Goal: Book appointment/travel/reservation

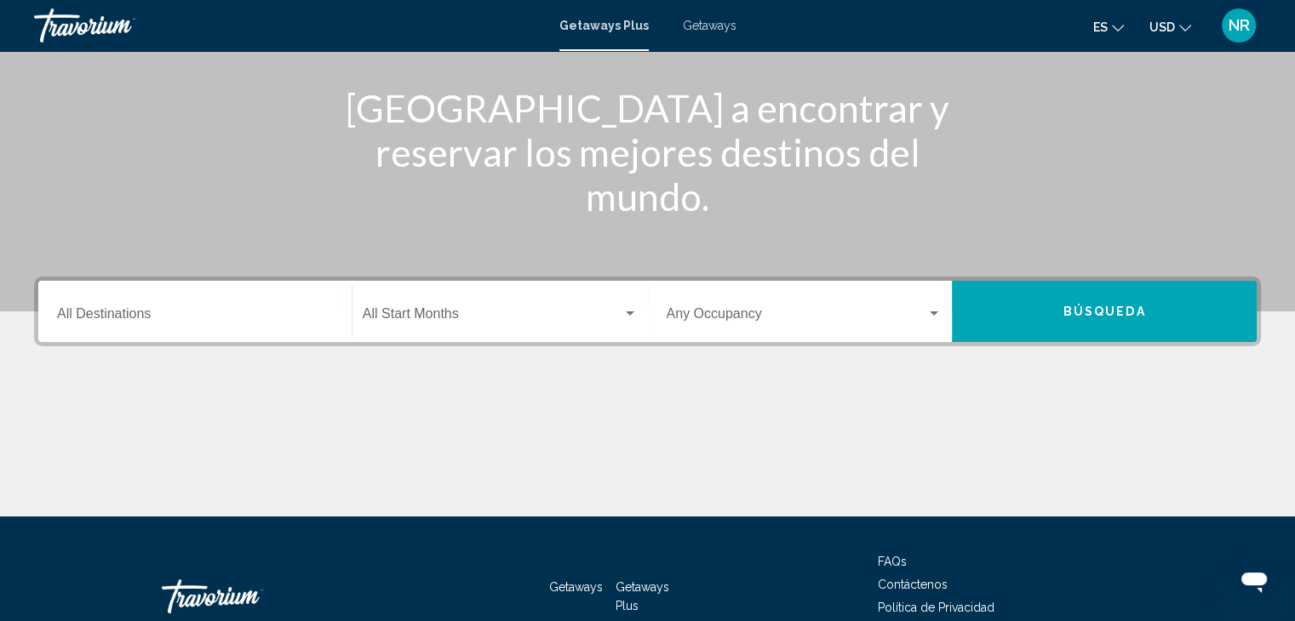
scroll to position [200, 0]
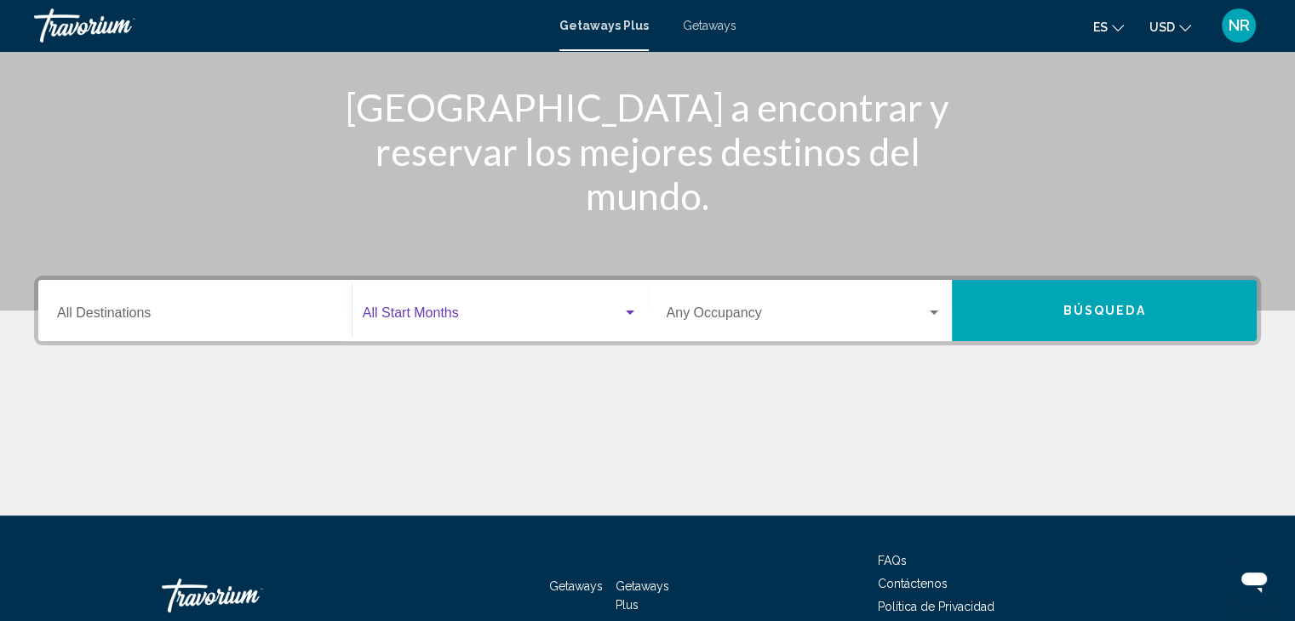
click at [475, 316] on span "Search widget" at bounding box center [493, 316] width 260 height 15
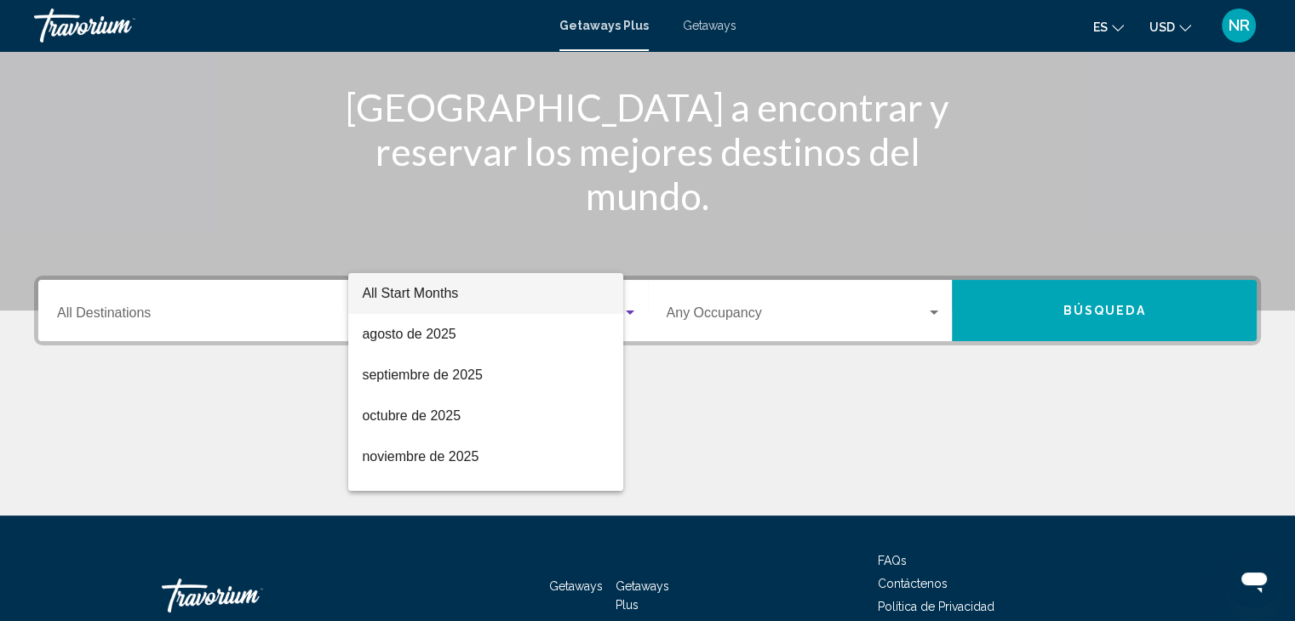
scroll to position [303, 0]
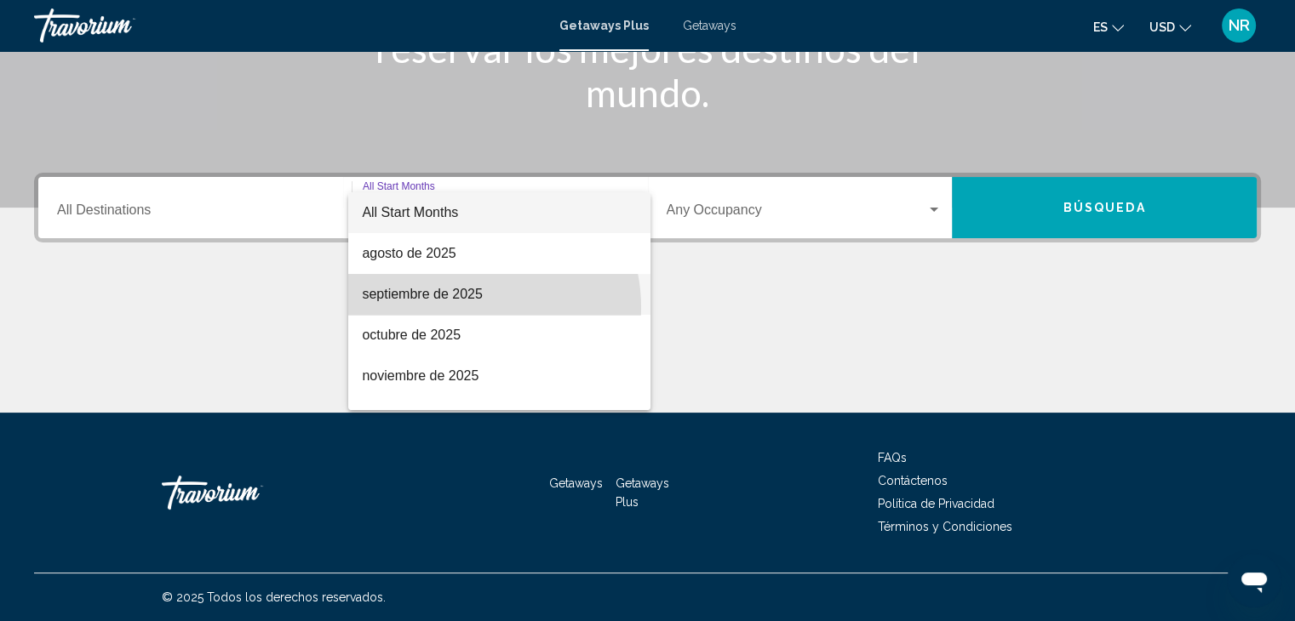
click at [470, 307] on span "septiembre de 2025" at bounding box center [499, 294] width 275 height 41
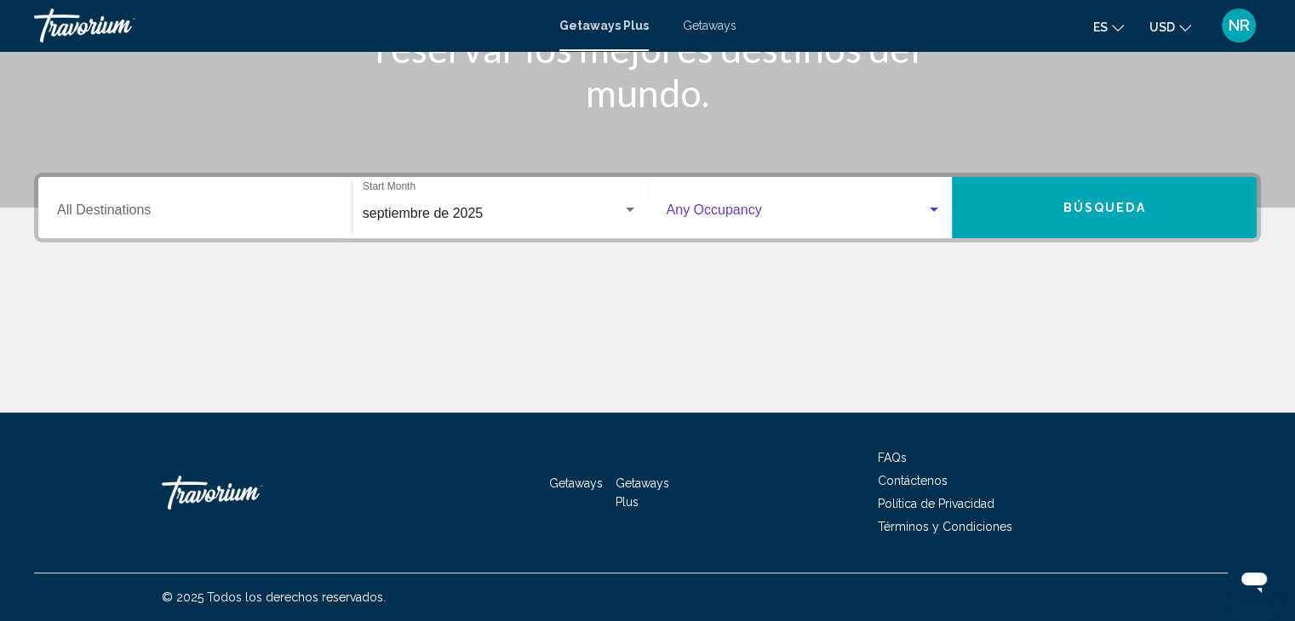
click at [923, 212] on span "Search widget" at bounding box center [797, 213] width 261 height 15
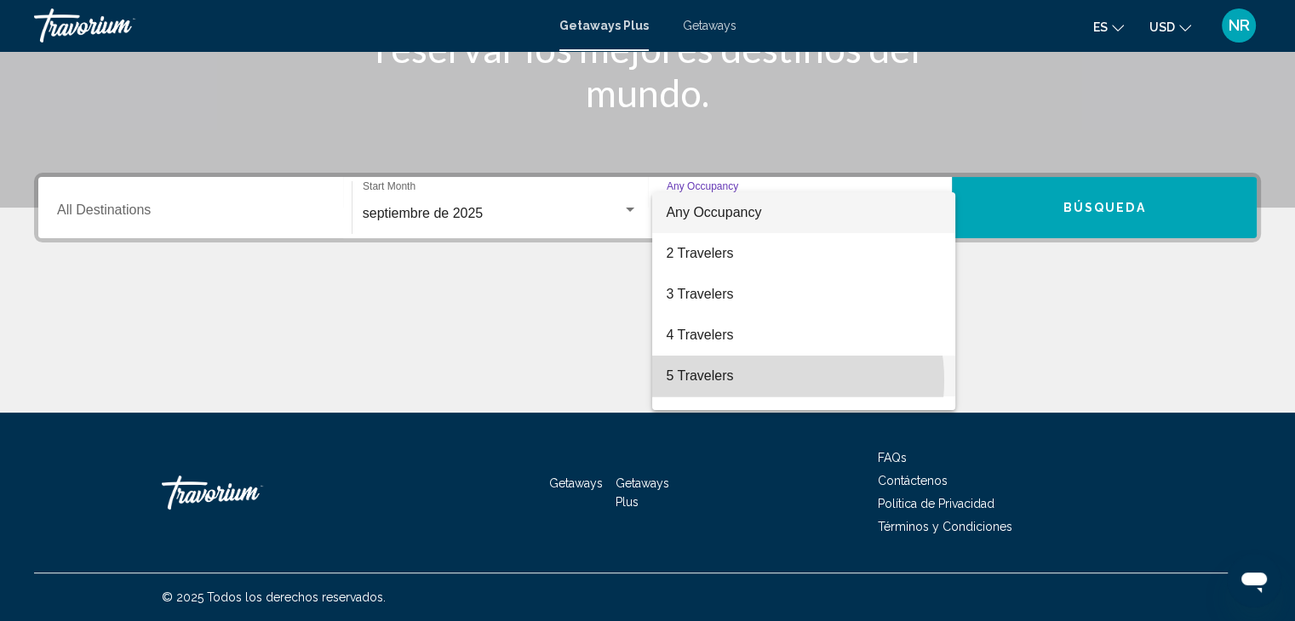
click at [756, 381] on span "5 Travelers" at bounding box center [804, 376] width 276 height 41
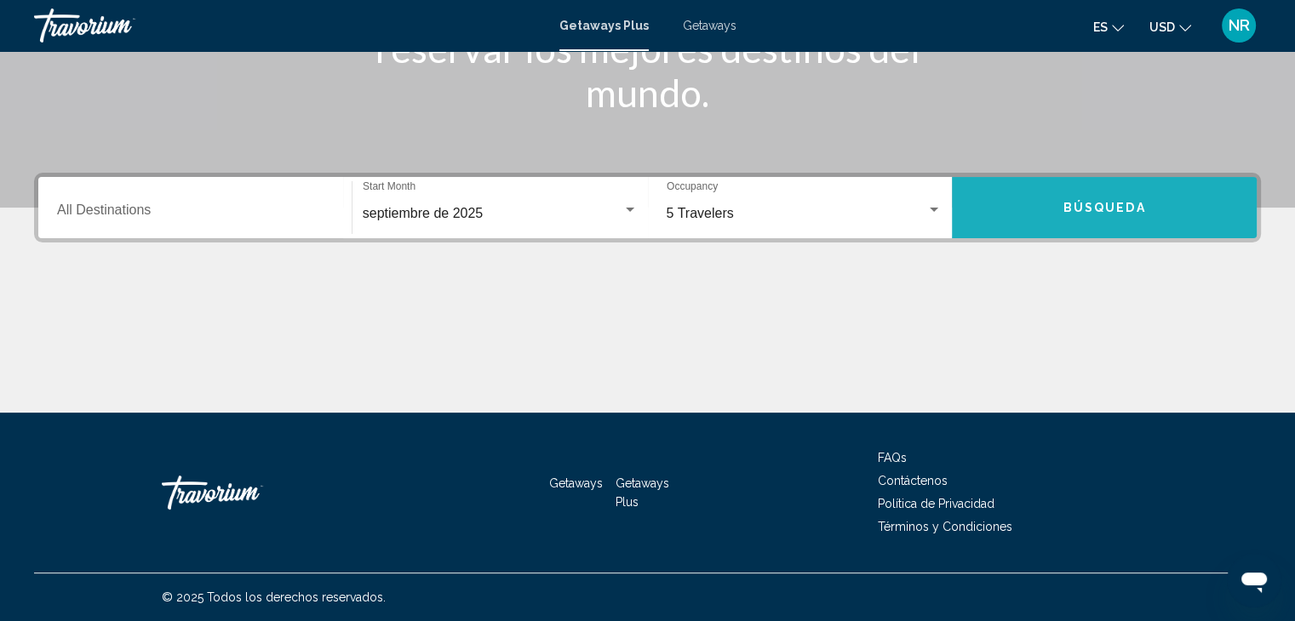
click at [1128, 205] on span "Búsqueda" at bounding box center [1104, 209] width 83 height 14
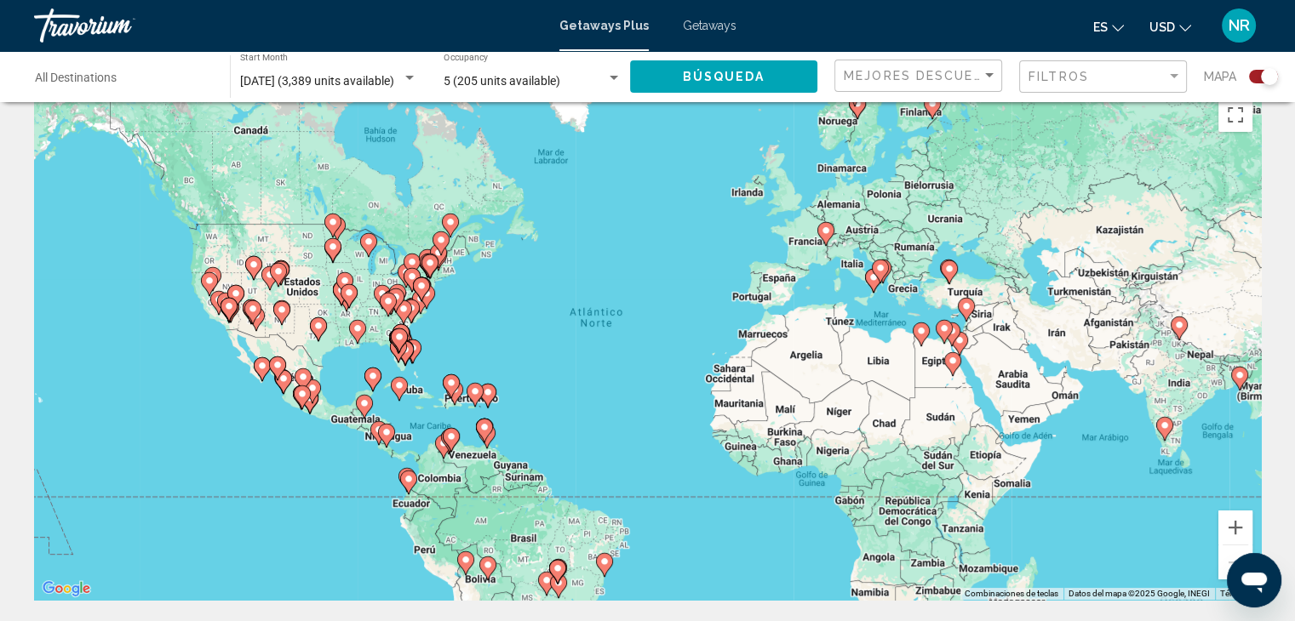
scroll to position [31, 0]
click at [334, 339] on div "Para activar la función de arrastre con el teclado, pulsa Alt + Intro. Cuando h…" at bounding box center [647, 344] width 1227 height 511
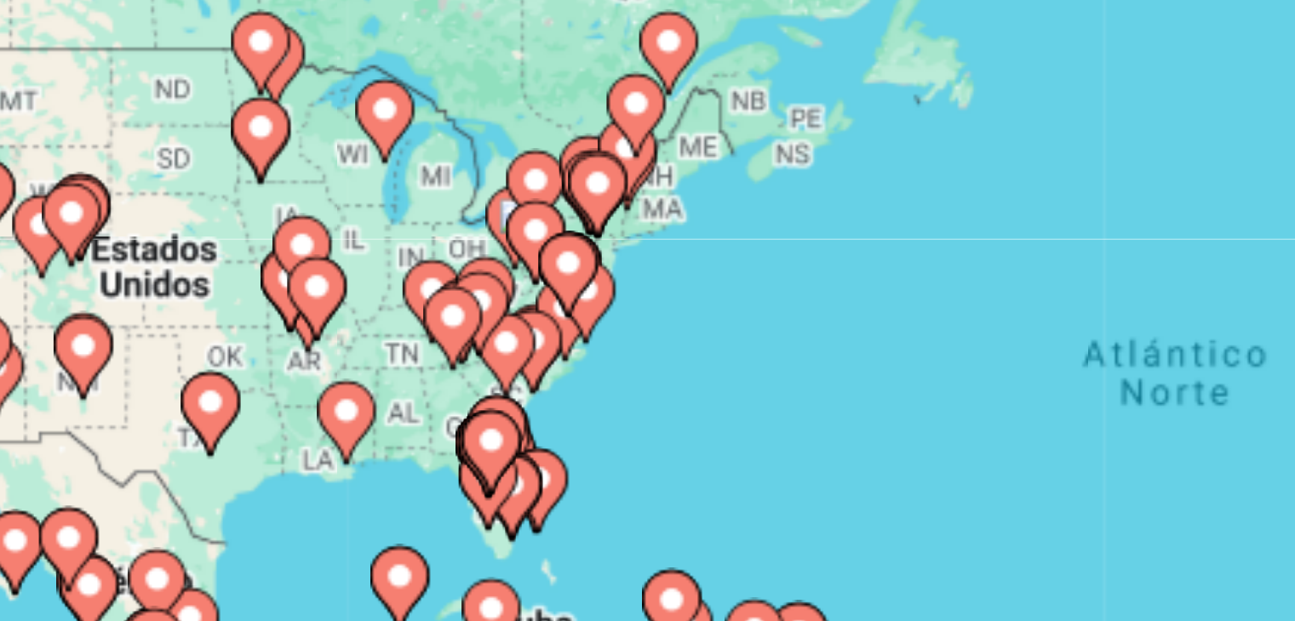
drag, startPoint x: 446, startPoint y: 336, endPoint x: 416, endPoint y: 414, distance: 83.0
click at [416, 414] on div "Para activar la función de arrastre con el teclado, pulsa Alt + Intro. Cuando h…" at bounding box center [647, 344] width 1227 height 511
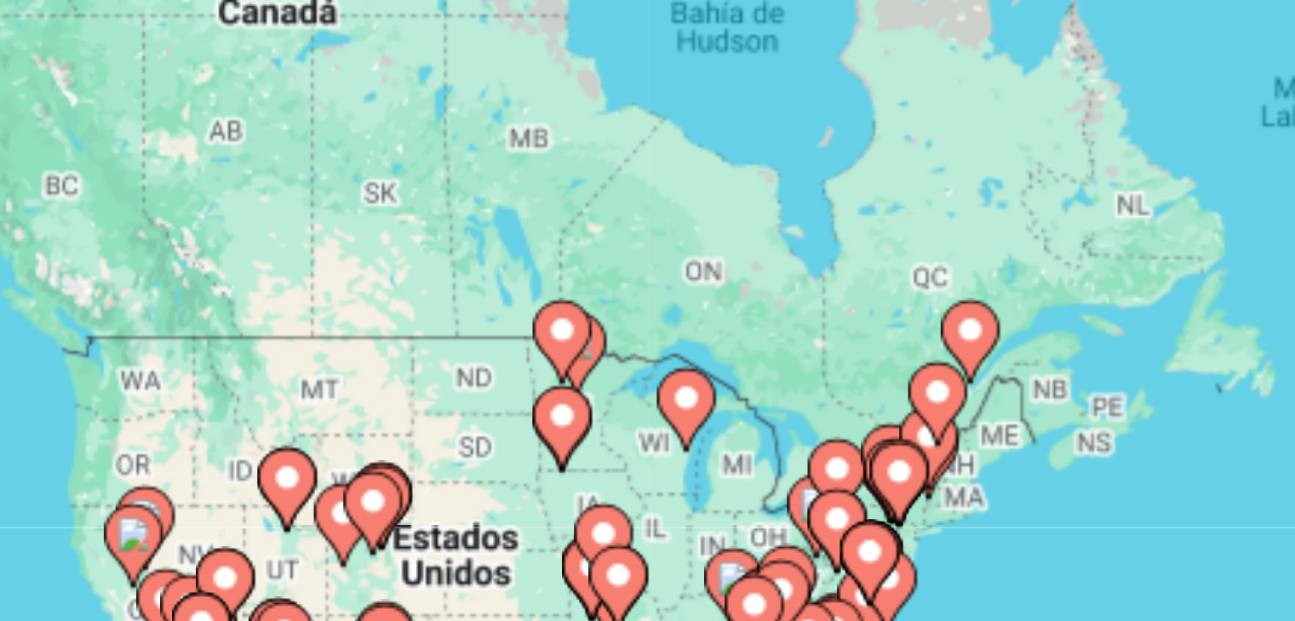
drag, startPoint x: 319, startPoint y: 256, endPoint x: 459, endPoint y: 244, distance: 140.1
click at [459, 244] on div "Para activar la función de arrastre con el teclado, pulsa Alt + Intro. Cuando h…" at bounding box center [647, 344] width 1227 height 511
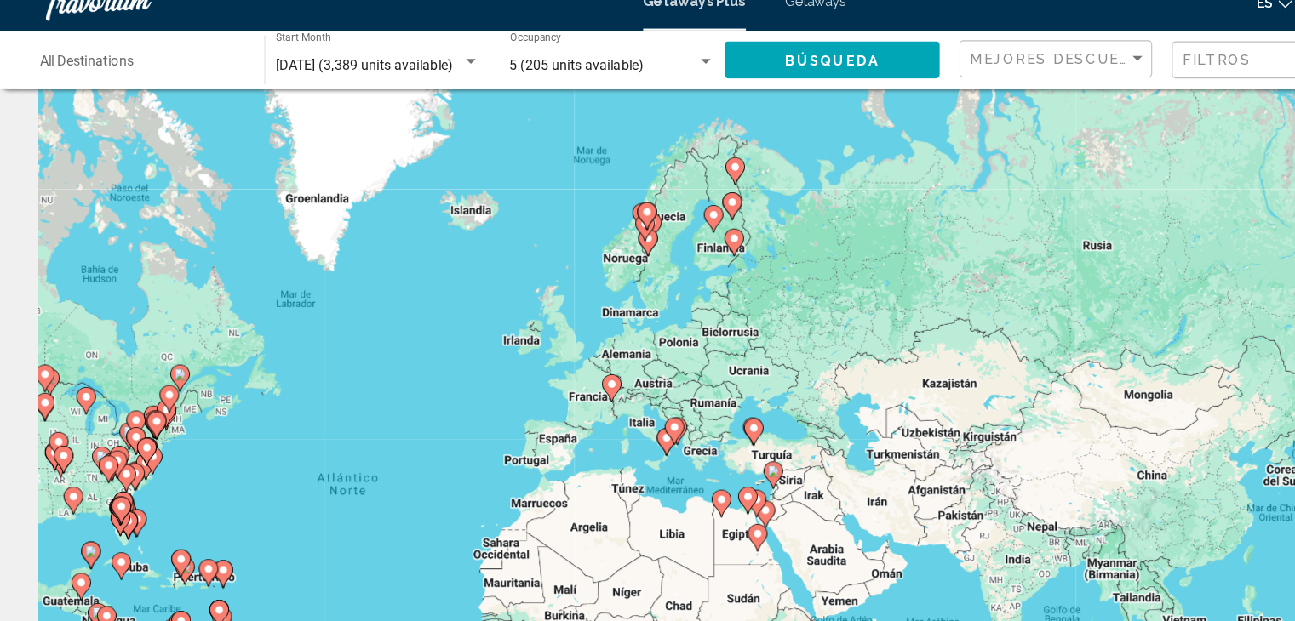
drag, startPoint x: 876, startPoint y: 330, endPoint x: 364, endPoint y: 408, distance: 517.5
click at [364, 408] on div "Para activar la función de arrastre con el teclado, pulsa Alt + Intro. Cuando h…" at bounding box center [647, 344] width 1227 height 511
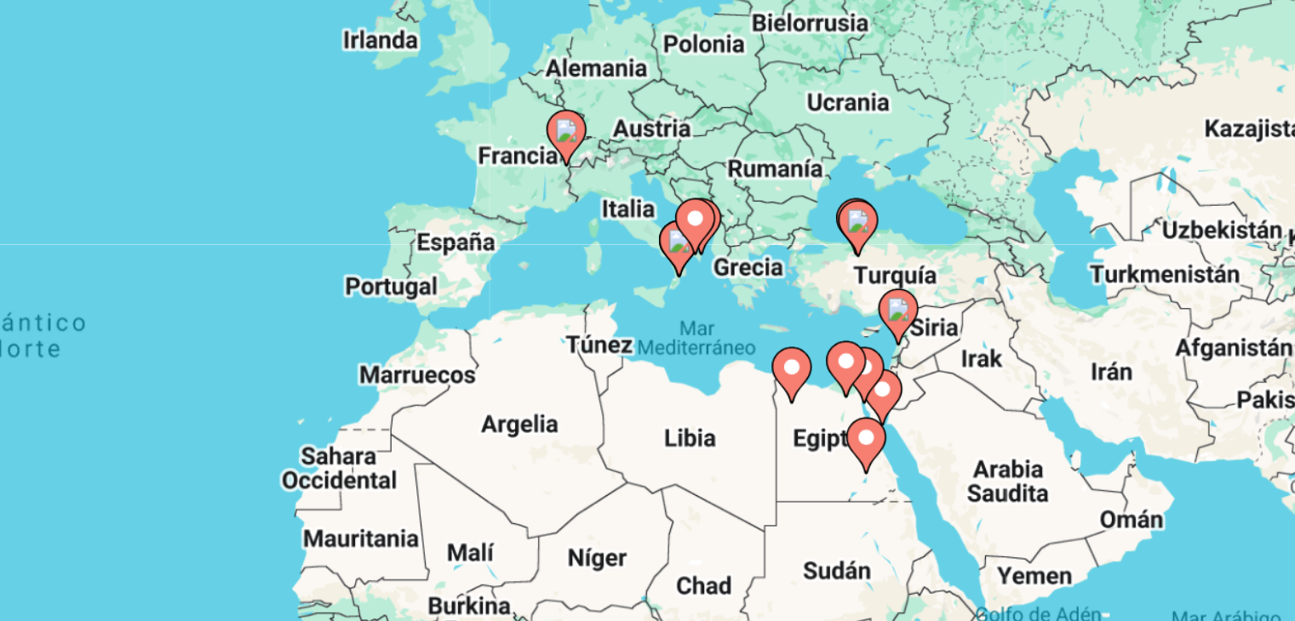
click at [626, 470] on image "Main content" at bounding box center [626, 468] width 10 height 10
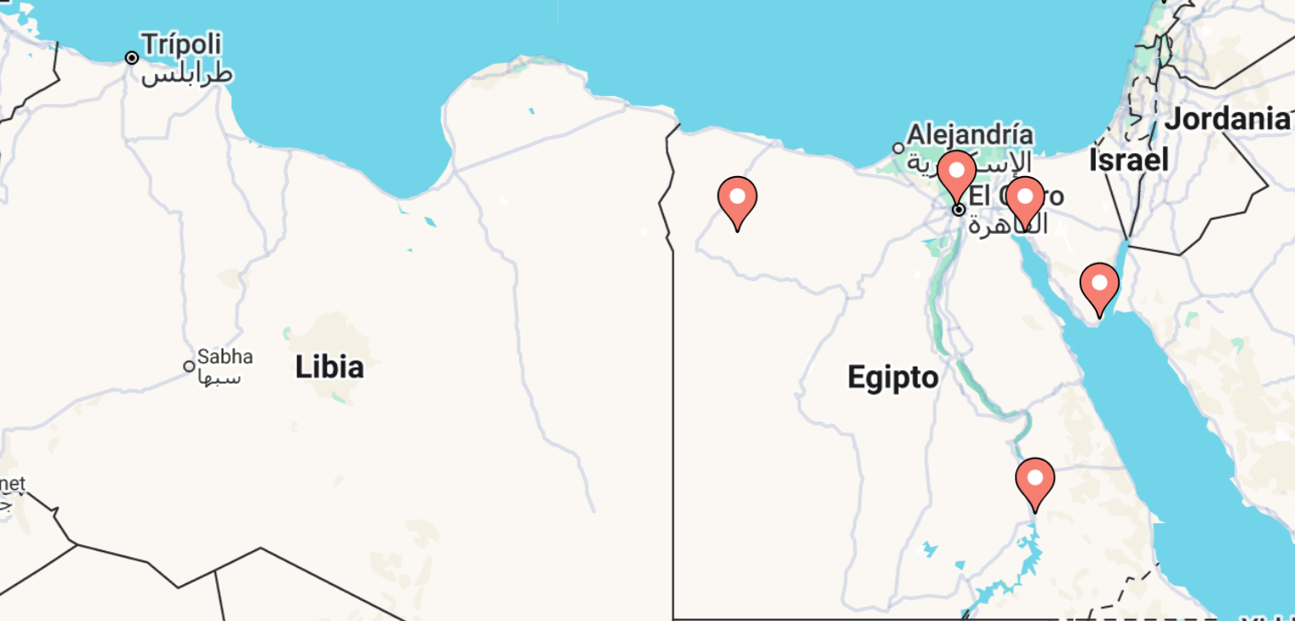
drag, startPoint x: 718, startPoint y: 436, endPoint x: 660, endPoint y: 521, distance: 103.0
click at [660, 521] on div "Para activar la función de arrastre con el teclado, pulsa Alt + Intro. Cuando h…" at bounding box center [647, 344] width 1227 height 511
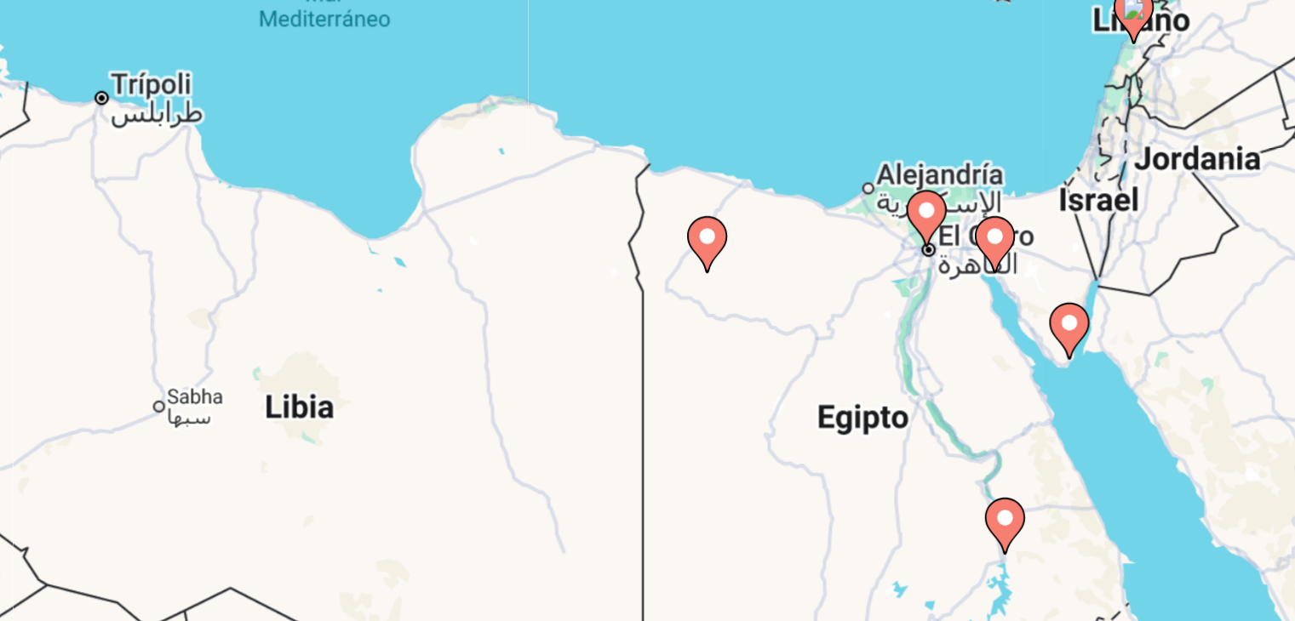
click at [682, 404] on image "Main content" at bounding box center [683, 402] width 10 height 10
type input "**********"
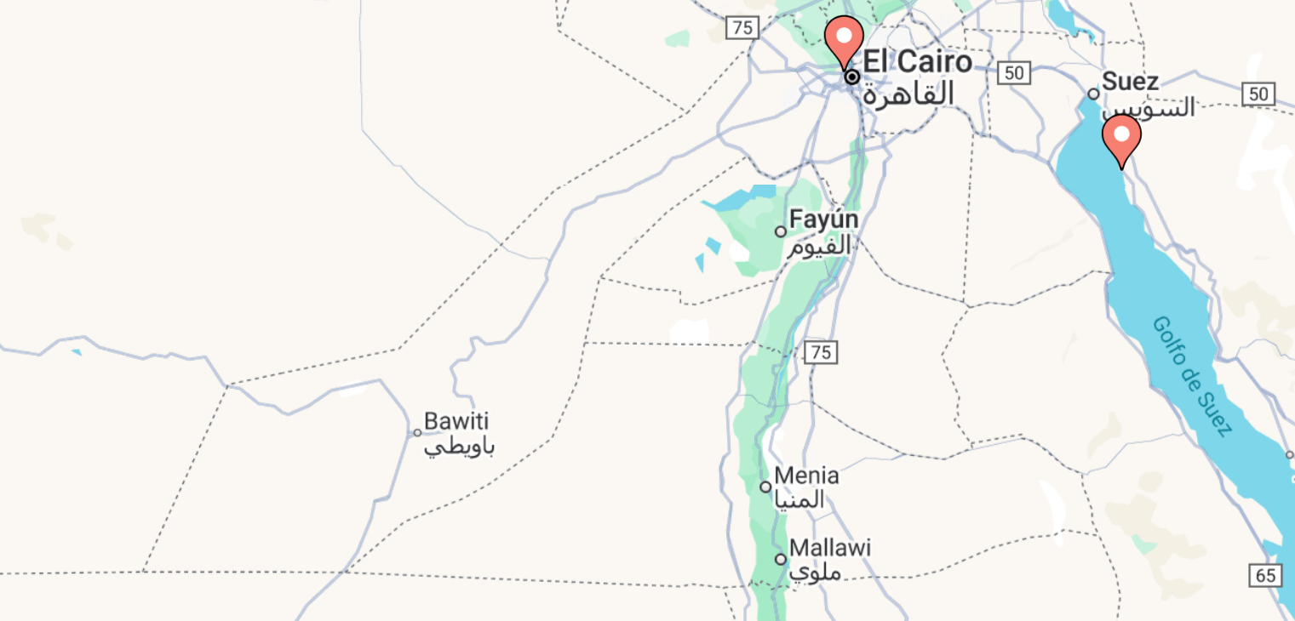
click at [647, 329] on image "Main content" at bounding box center [648, 328] width 10 height 10
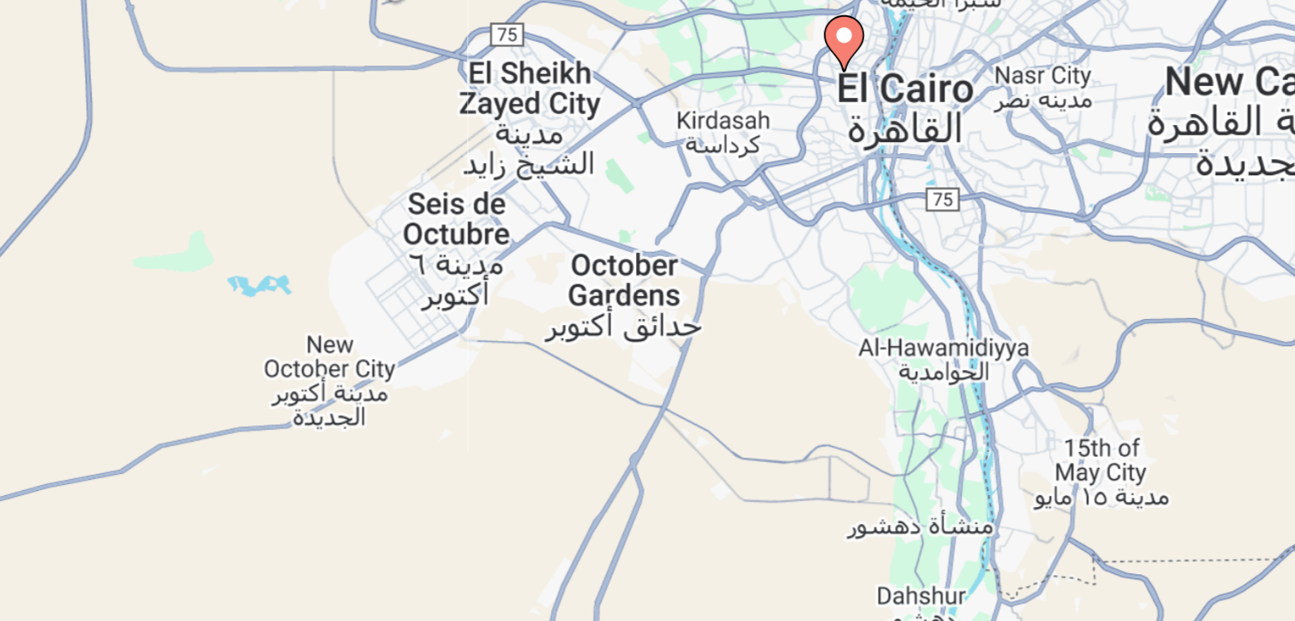
click at [647, 329] on image "Main content" at bounding box center [648, 328] width 10 height 10
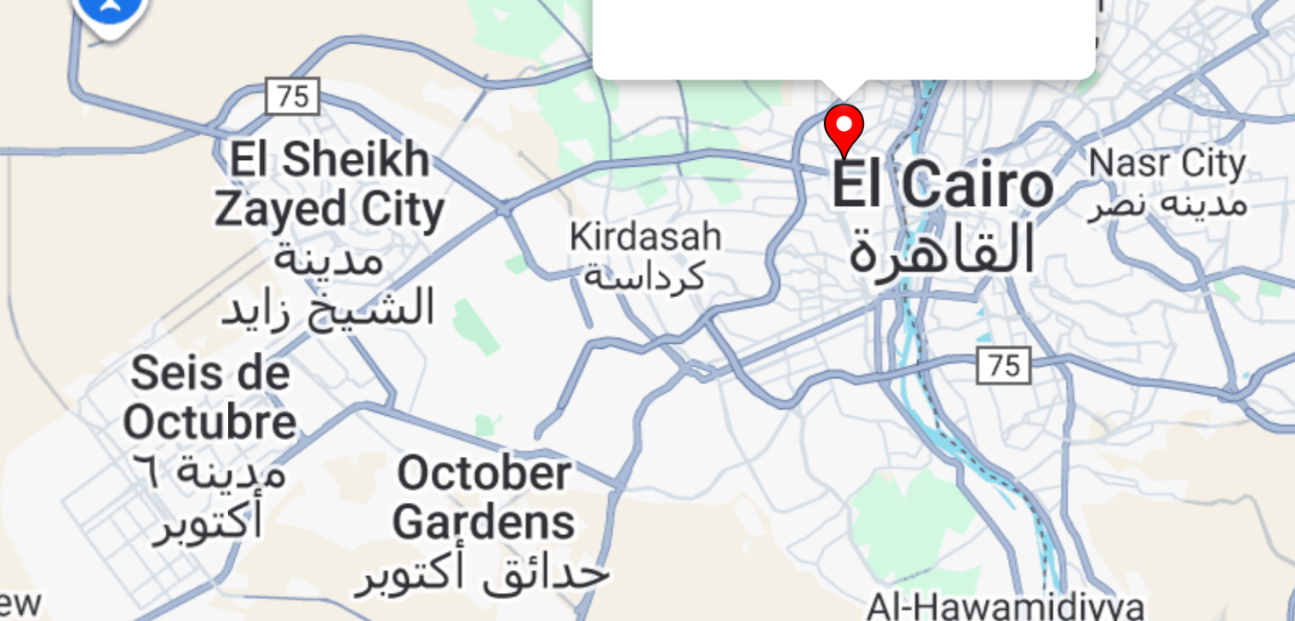
click at [648, 375] on div "Para desplazarte, pulsa las teclas [PERSON_NAME]. Para activar la función de ar…" at bounding box center [1261, 375] width 1227 height 0
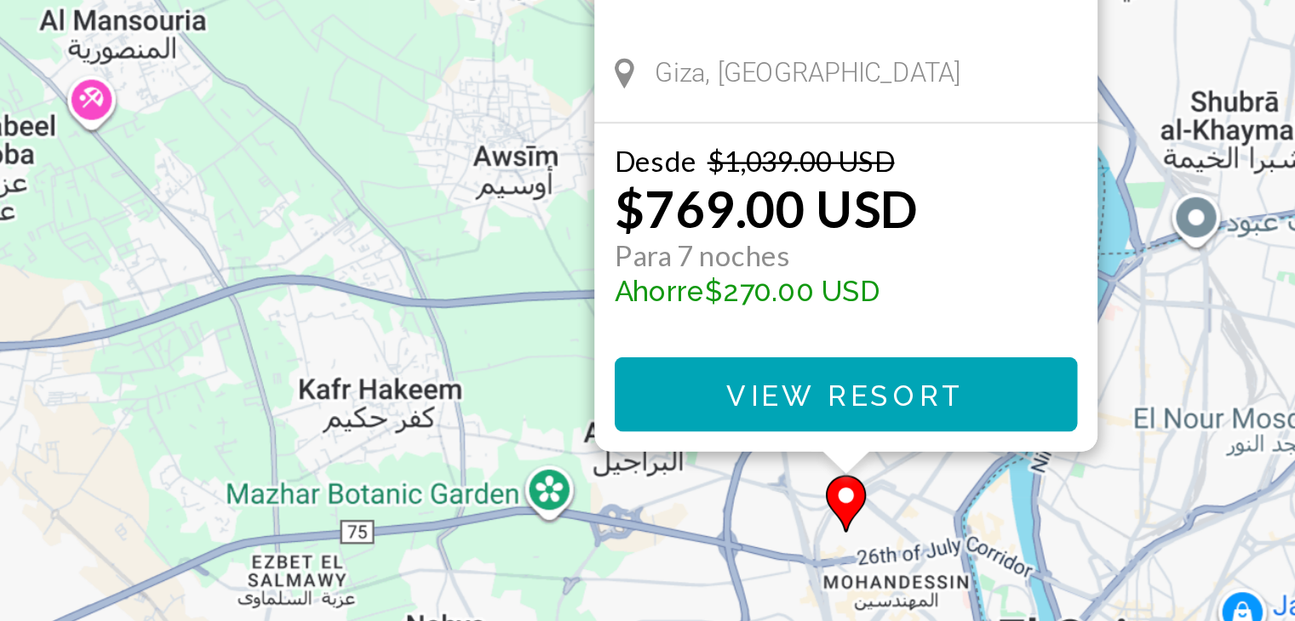
click at [652, 394] on span "View Resort" at bounding box center [648, 398] width 101 height 14
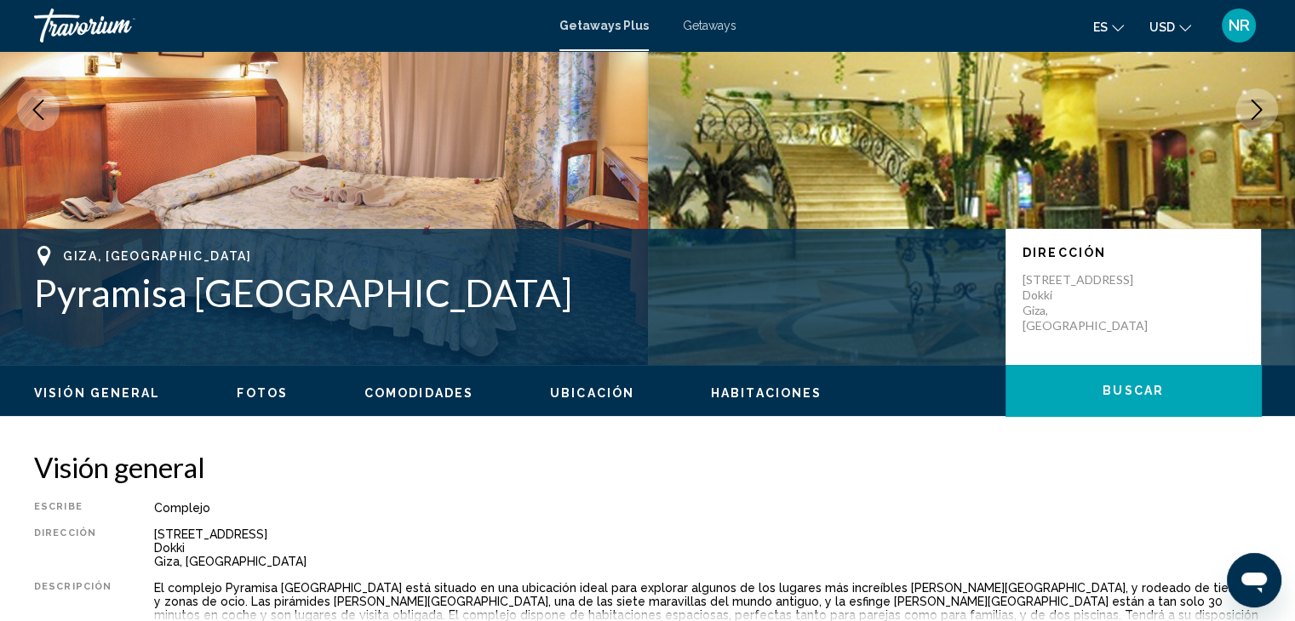
scroll to position [196, 0]
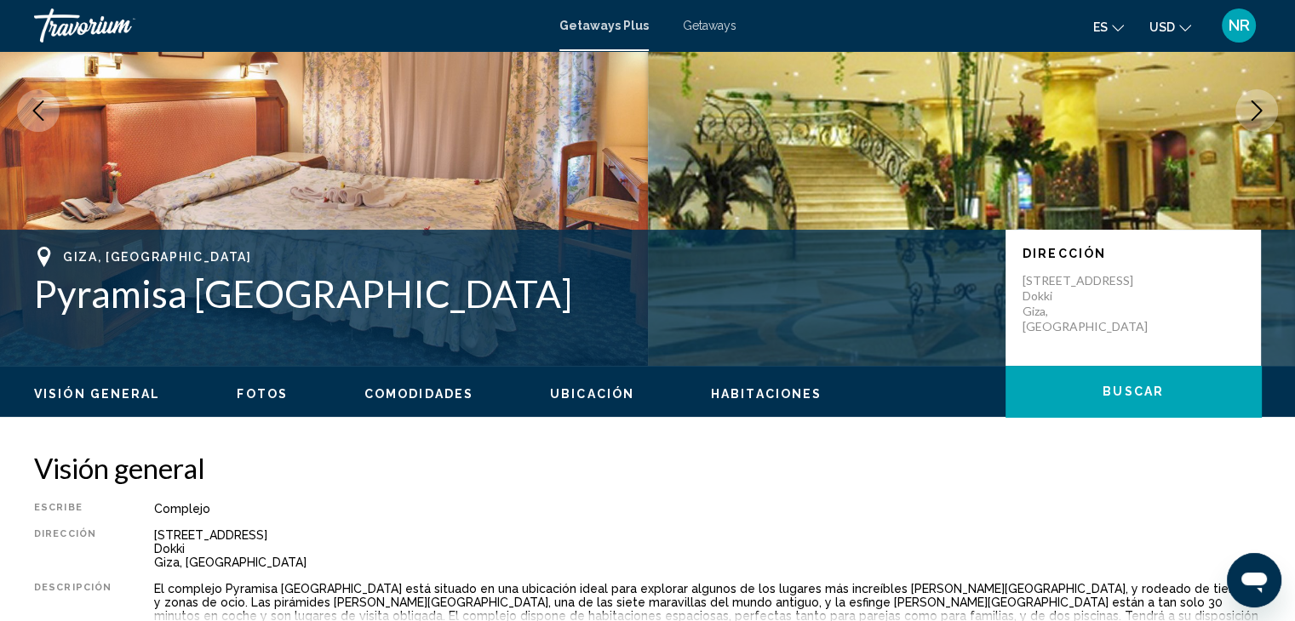
click at [747, 390] on span "Habitaciones" at bounding box center [766, 394] width 111 height 14
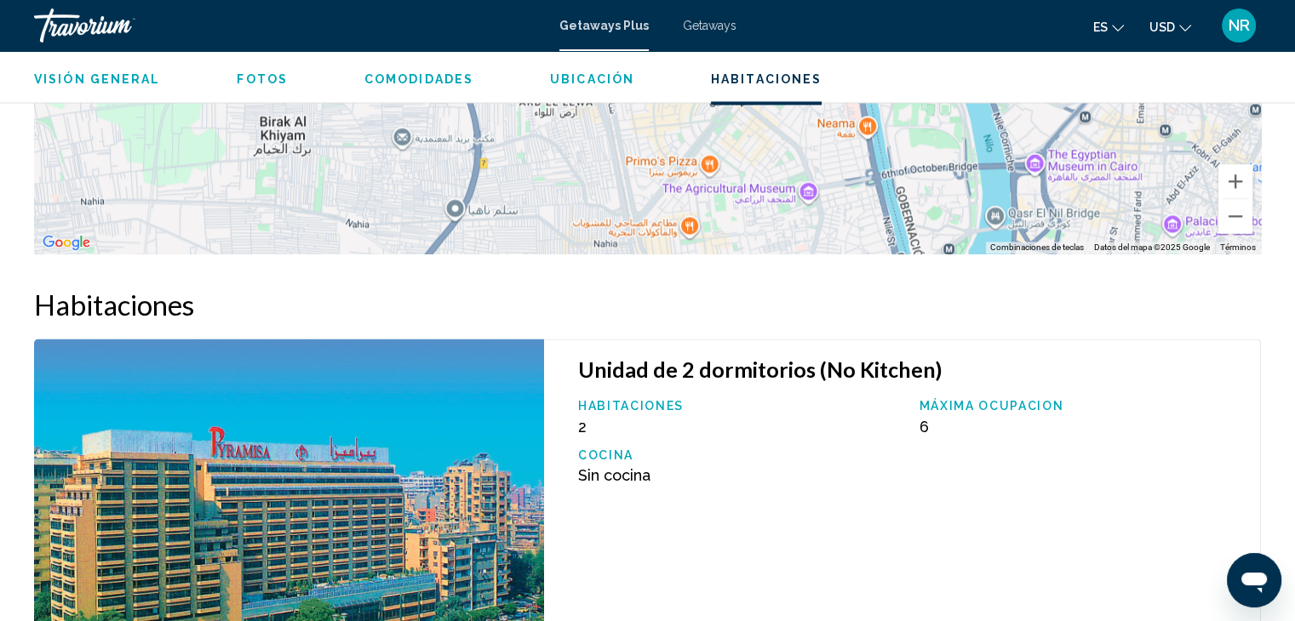
scroll to position [2780, 0]
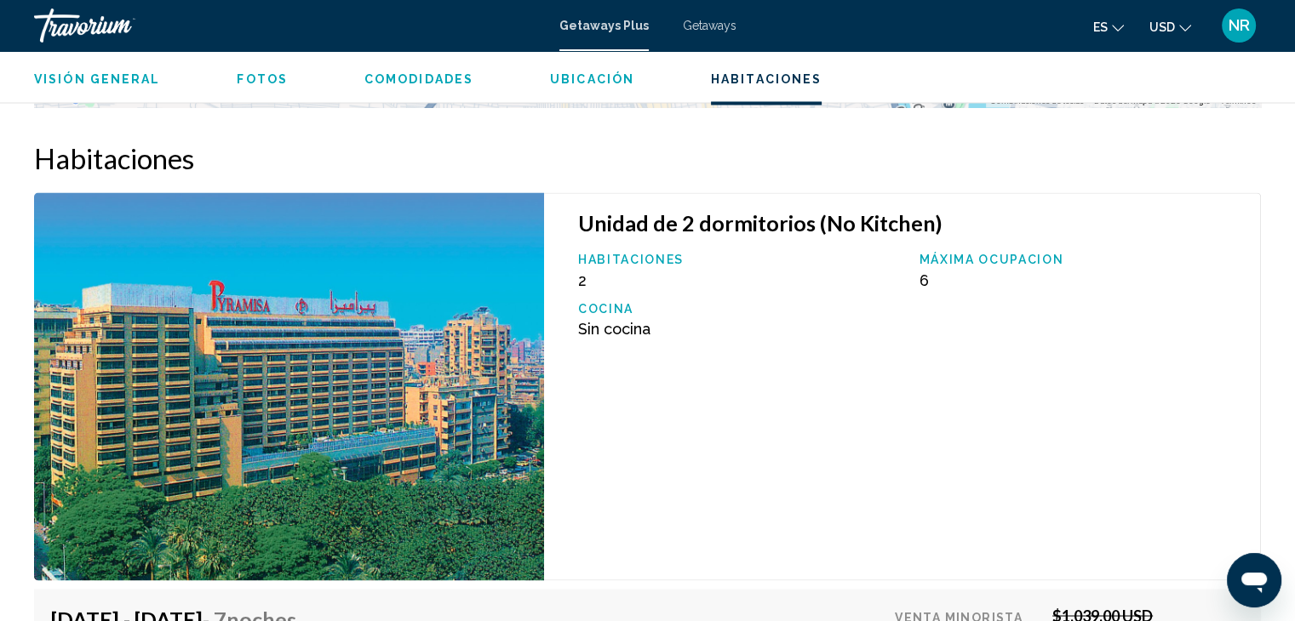
click at [341, 352] on img "Main content" at bounding box center [289, 386] width 510 height 388
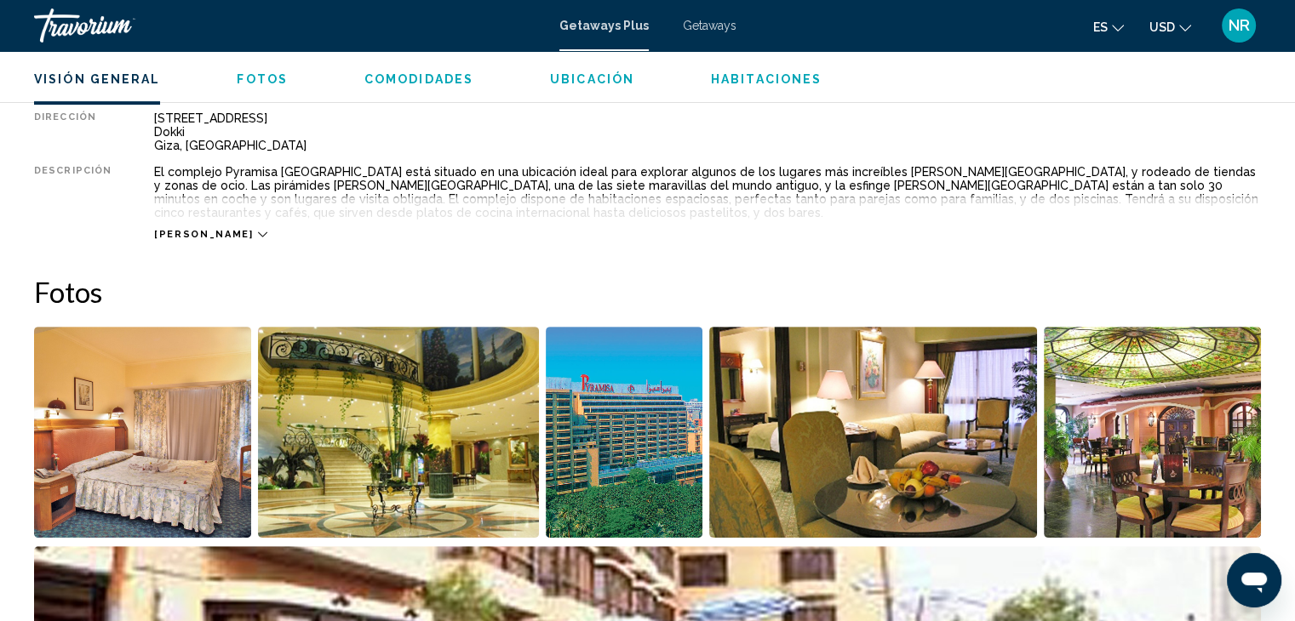
scroll to position [613, 0]
click at [123, 398] on img "Open full-screen image slider" at bounding box center [142, 433] width 217 height 211
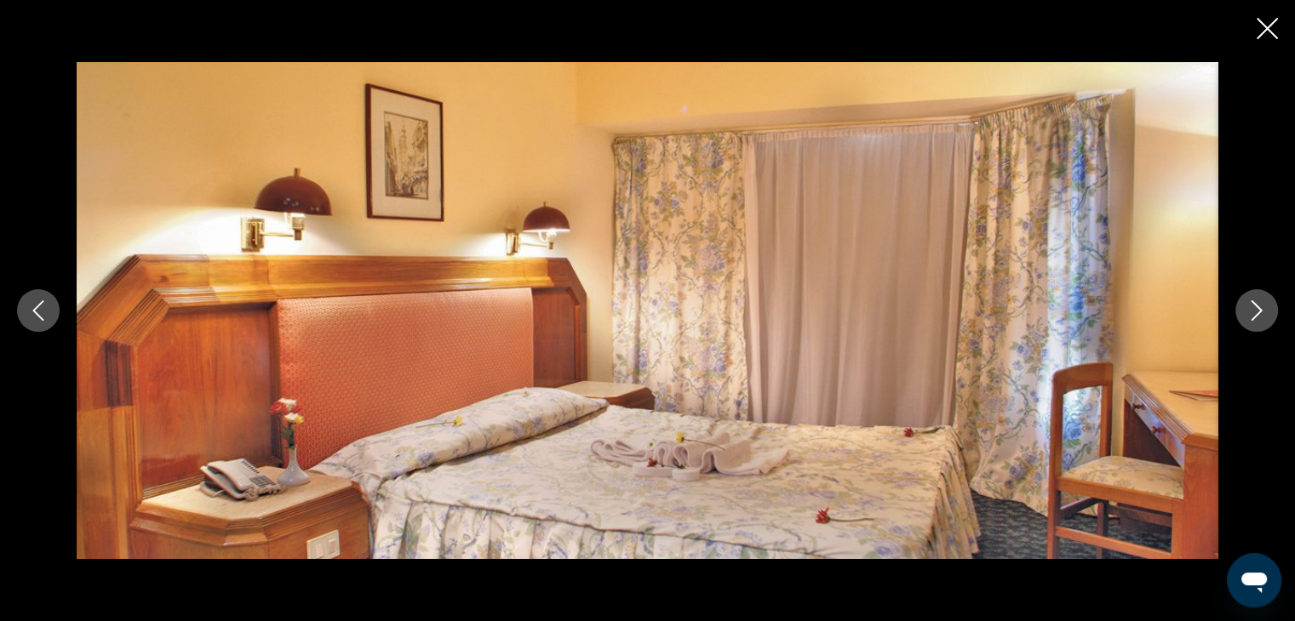
scroll to position [787, 0]
click at [1255, 311] on icon "Next image" at bounding box center [1256, 311] width 20 height 20
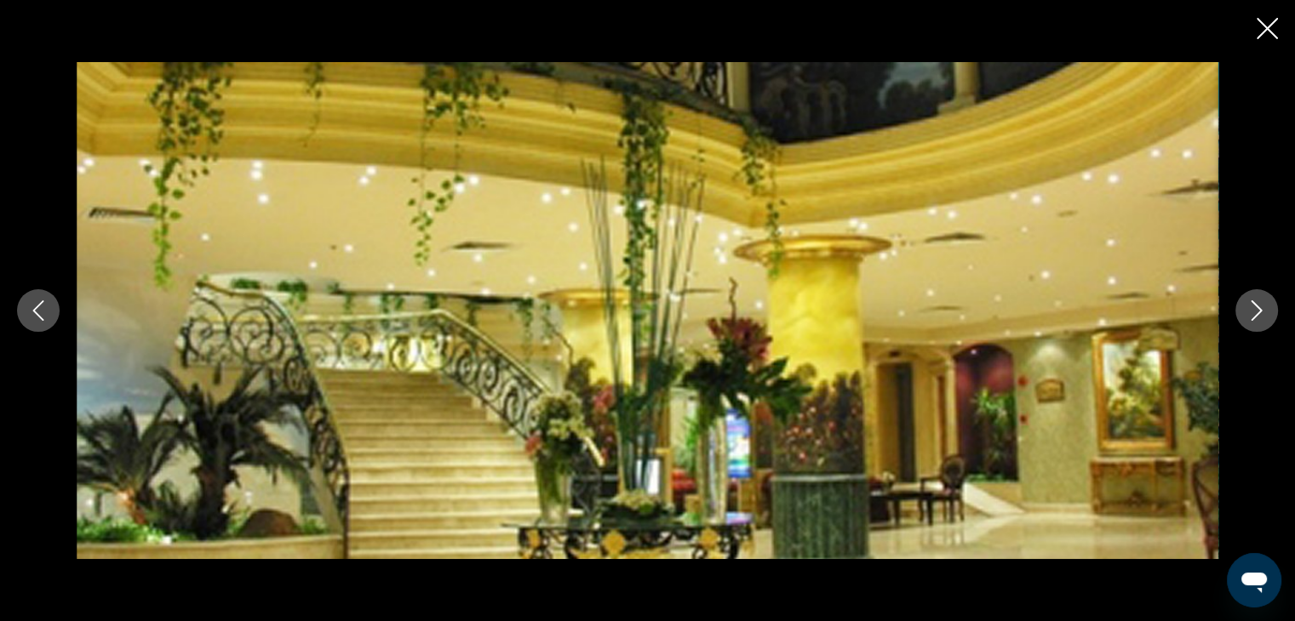
click at [1255, 311] on icon "Next image" at bounding box center [1256, 311] width 20 height 20
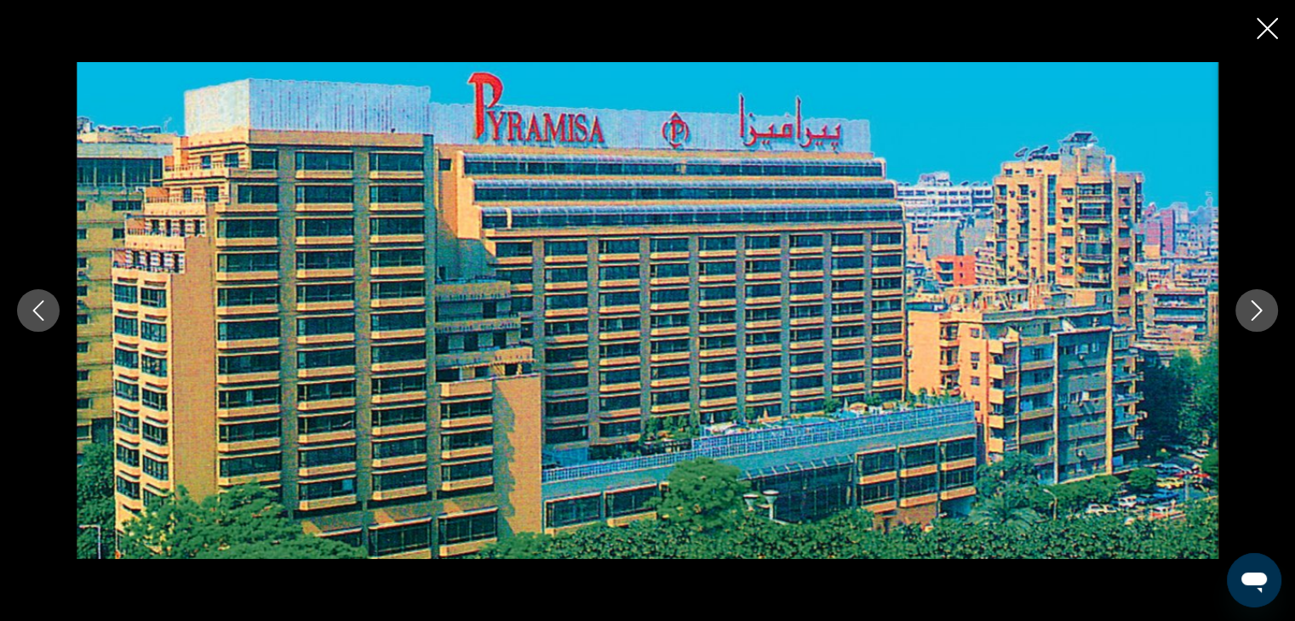
click at [1255, 311] on icon "Next image" at bounding box center [1256, 311] width 20 height 20
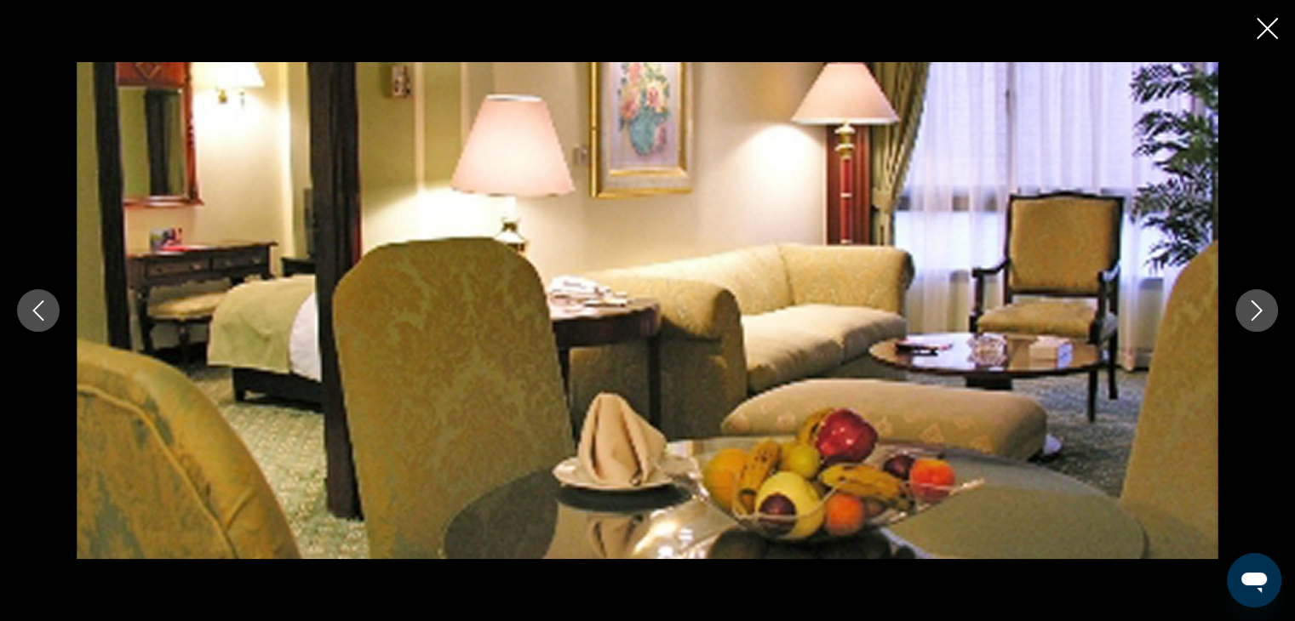
click at [1255, 311] on icon "Next image" at bounding box center [1256, 311] width 20 height 20
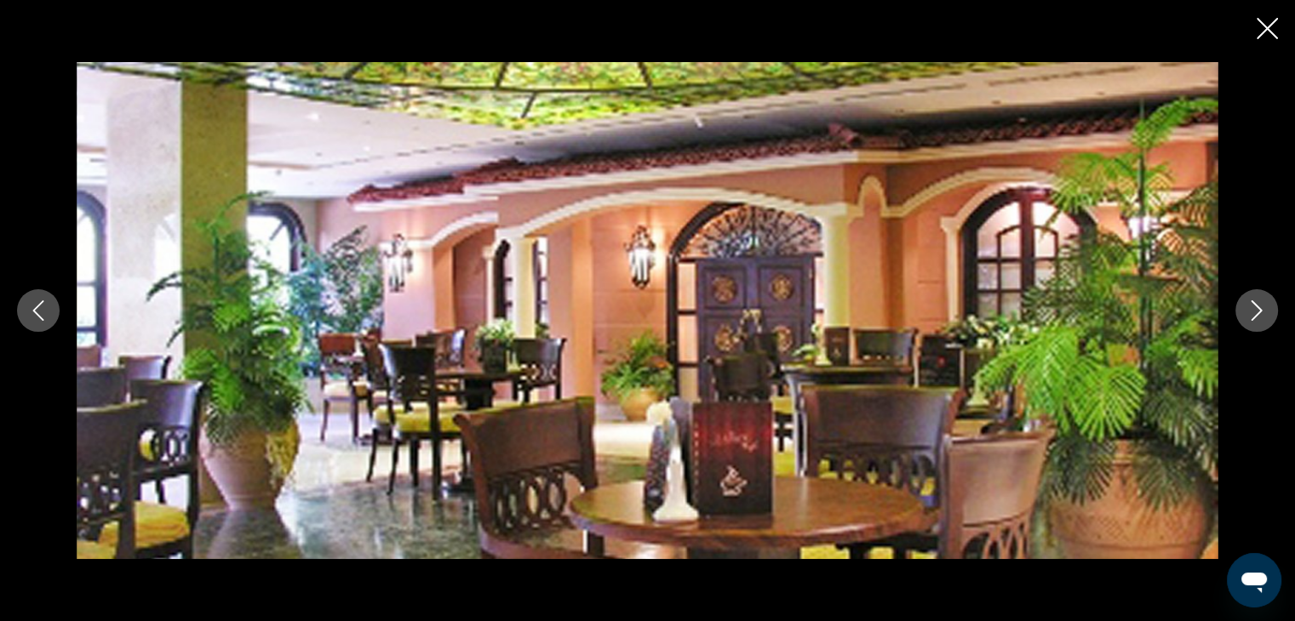
click at [1255, 311] on icon "Next image" at bounding box center [1256, 311] width 20 height 20
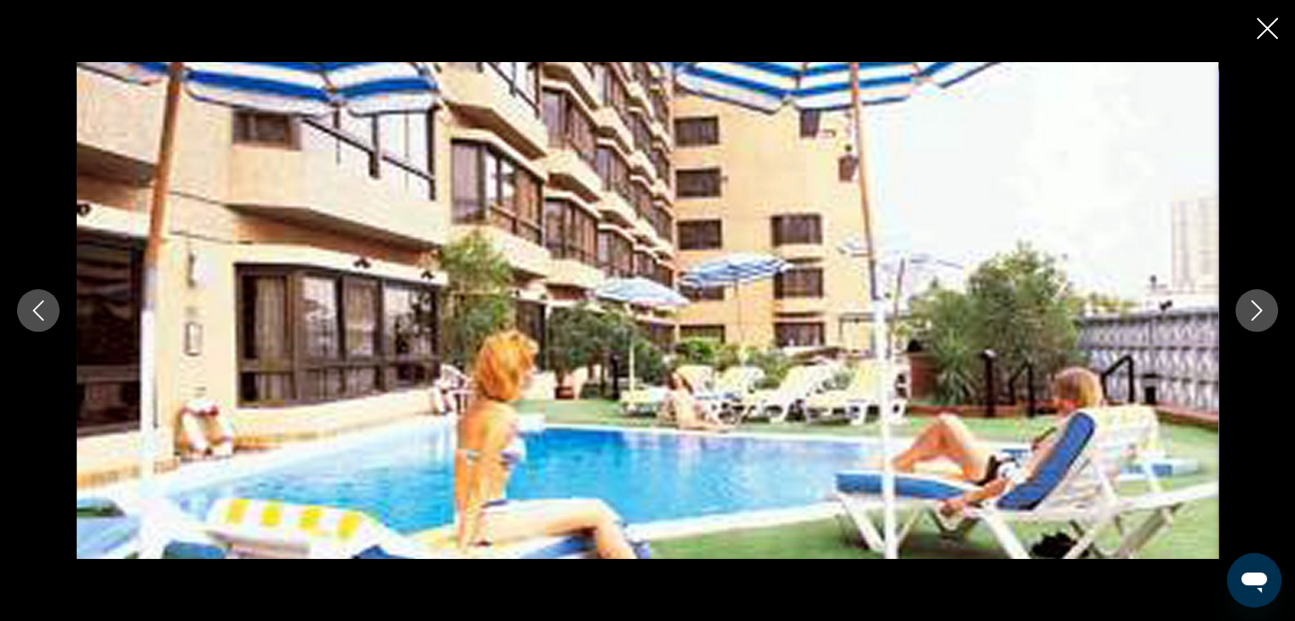
click at [1255, 311] on icon "Next image" at bounding box center [1256, 311] width 20 height 20
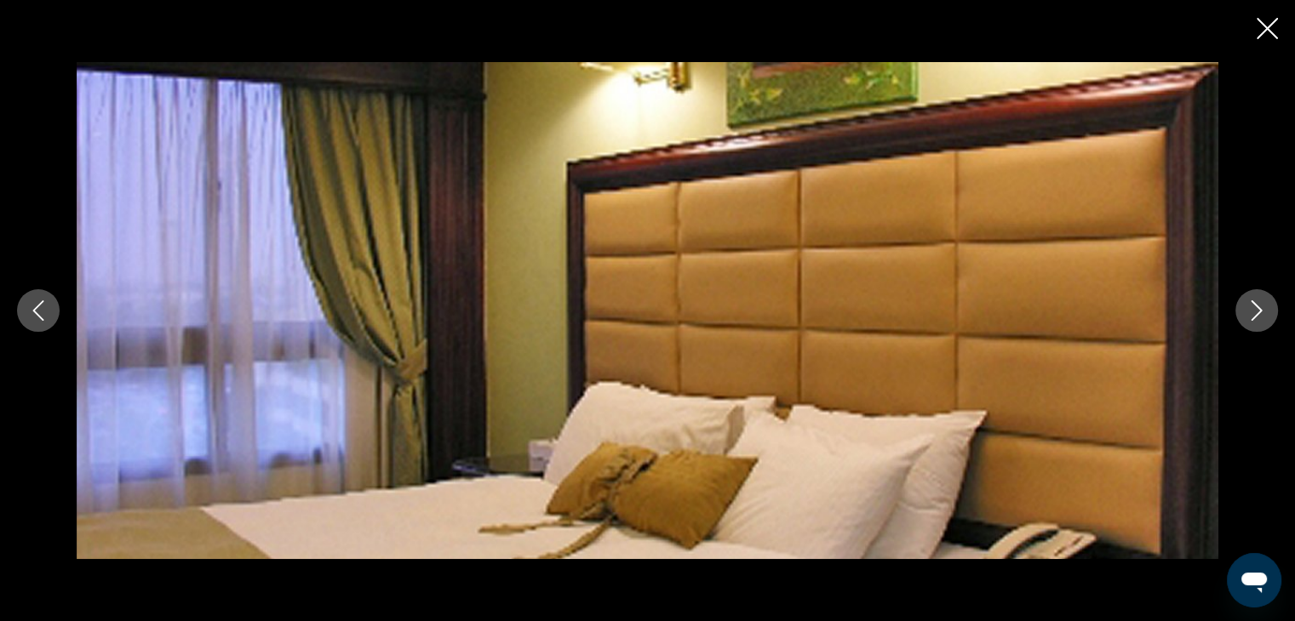
click at [1255, 311] on icon "Next image" at bounding box center [1256, 311] width 20 height 20
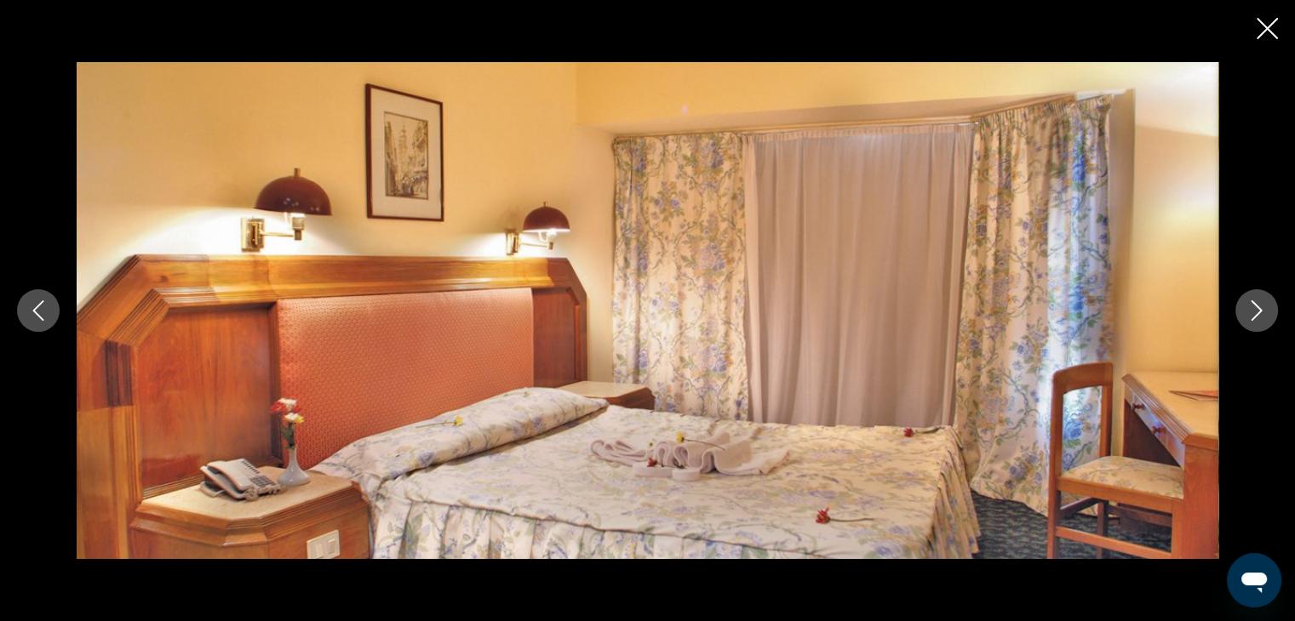
click at [1263, 20] on icon "Close slideshow" at bounding box center [1267, 28] width 21 height 21
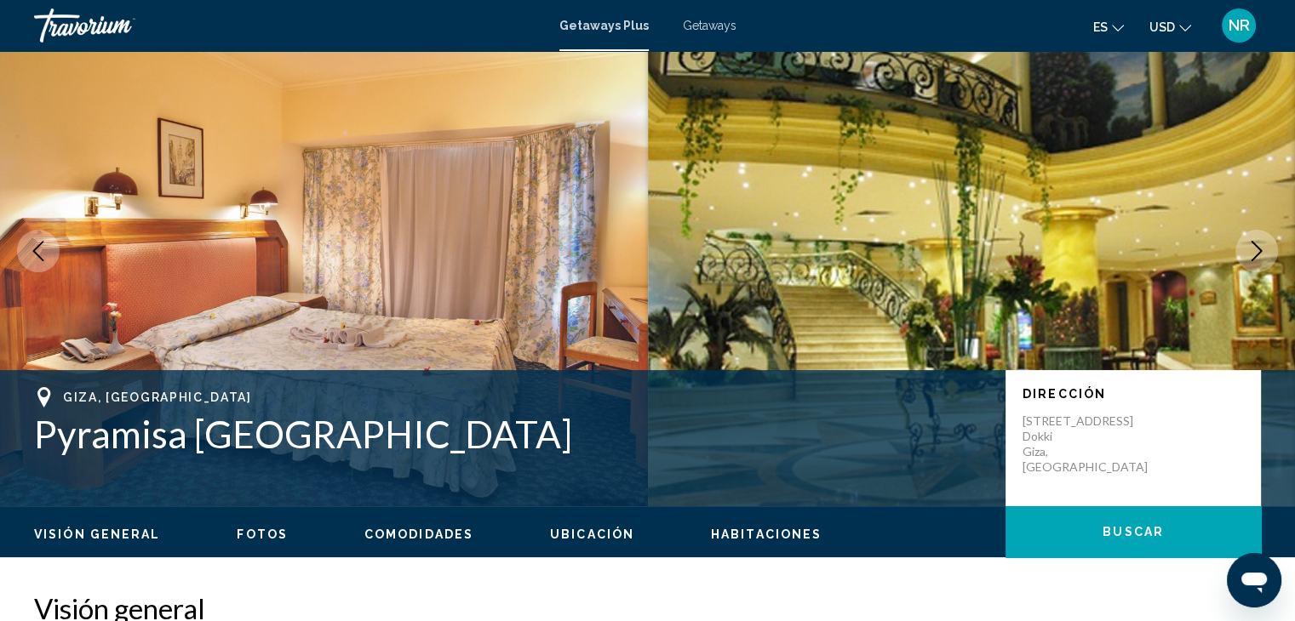
scroll to position [0, 0]
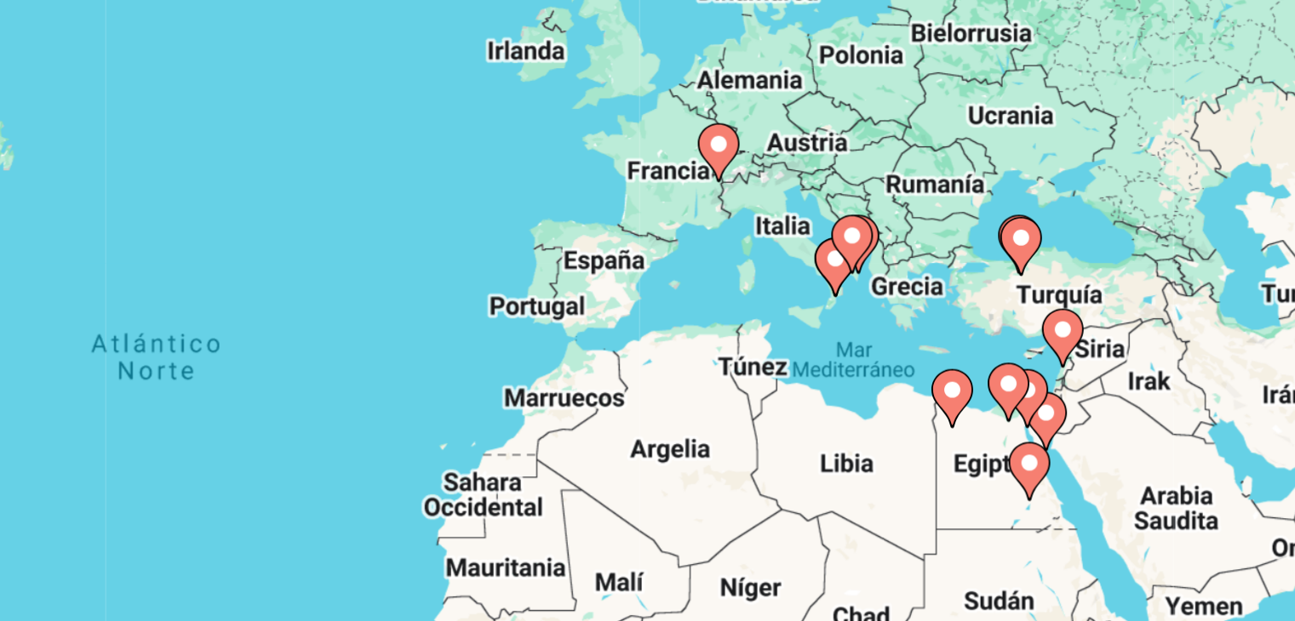
click at [945, 368] on icon "Main content" at bounding box center [943, 362] width 15 height 22
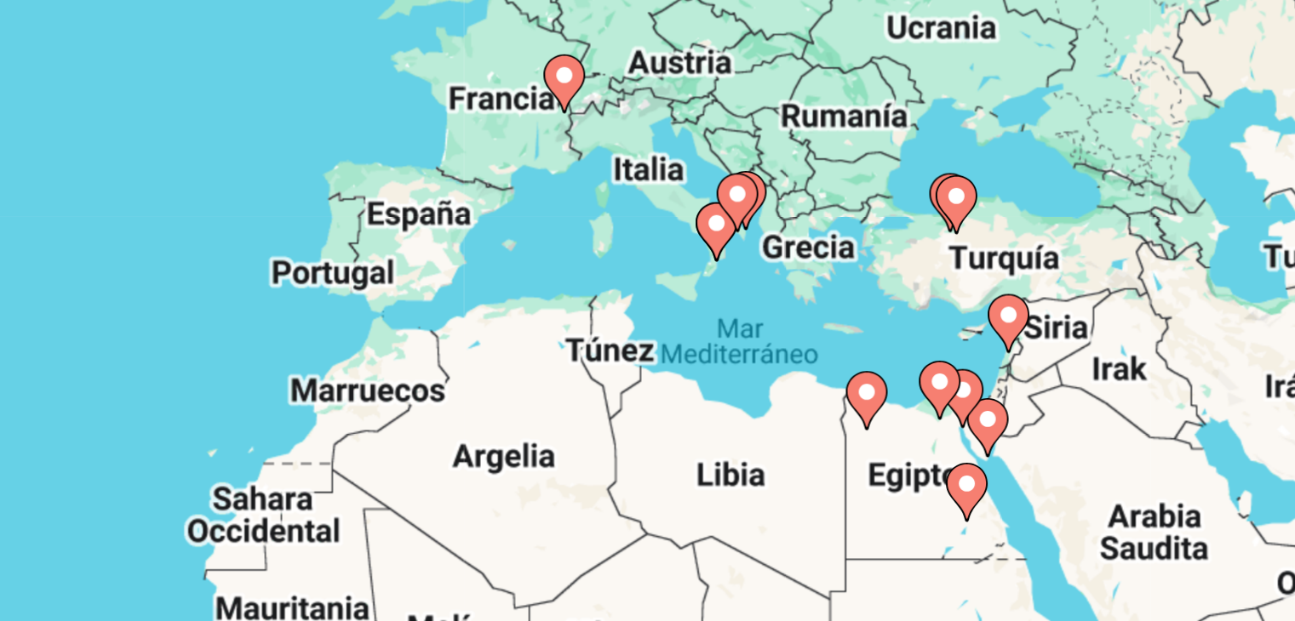
click at [945, 368] on div "Para activar la función de arrastre con el teclado, pulsa Alt + Intro. Cuando h…" at bounding box center [647, 374] width 1227 height 511
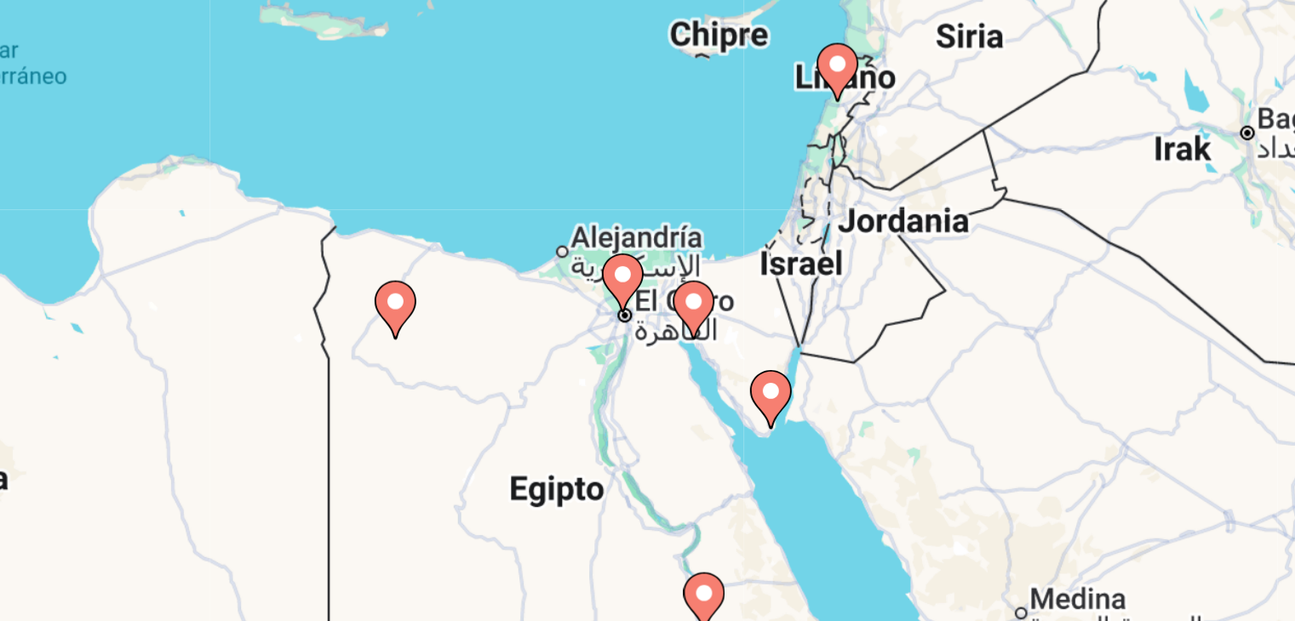
click at [690, 388] on gmp-advanced-marker "Main content" at bounding box center [693, 382] width 17 height 26
type input "**********"
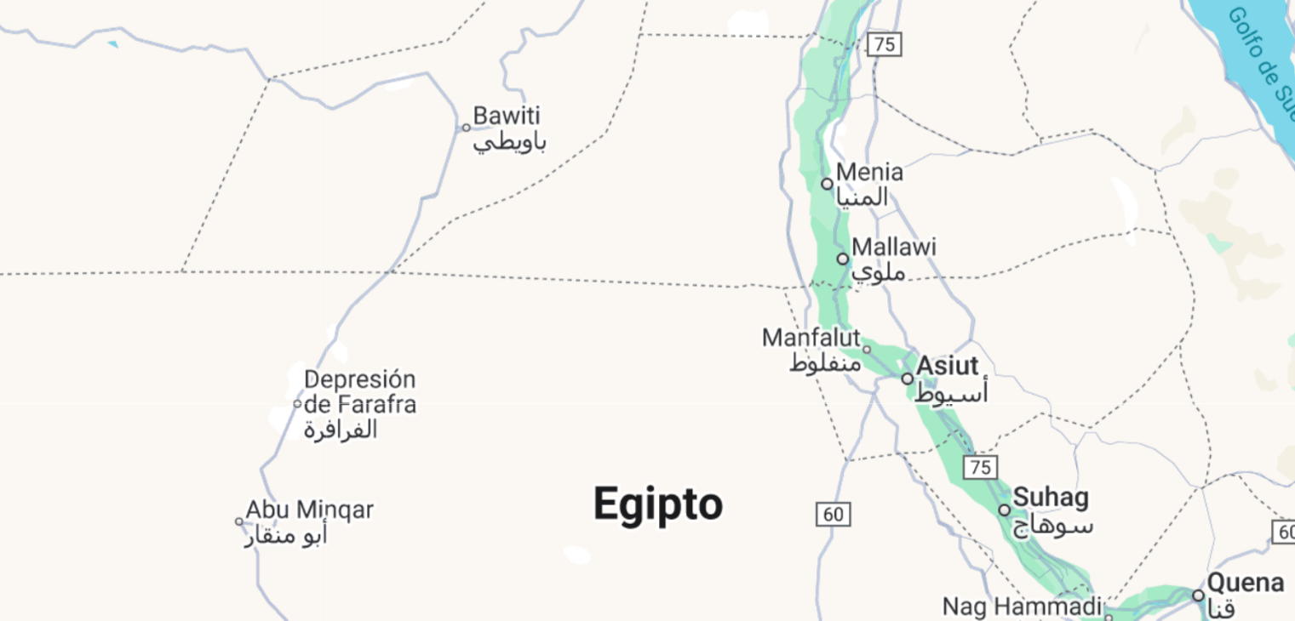
drag, startPoint x: 925, startPoint y: 401, endPoint x: 822, endPoint y: 224, distance: 204.9
click at [822, 224] on div "Para activar la función de arrastre con el teclado, pulsa Alt + Intro. Cuando h…" at bounding box center [647, 374] width 1227 height 511
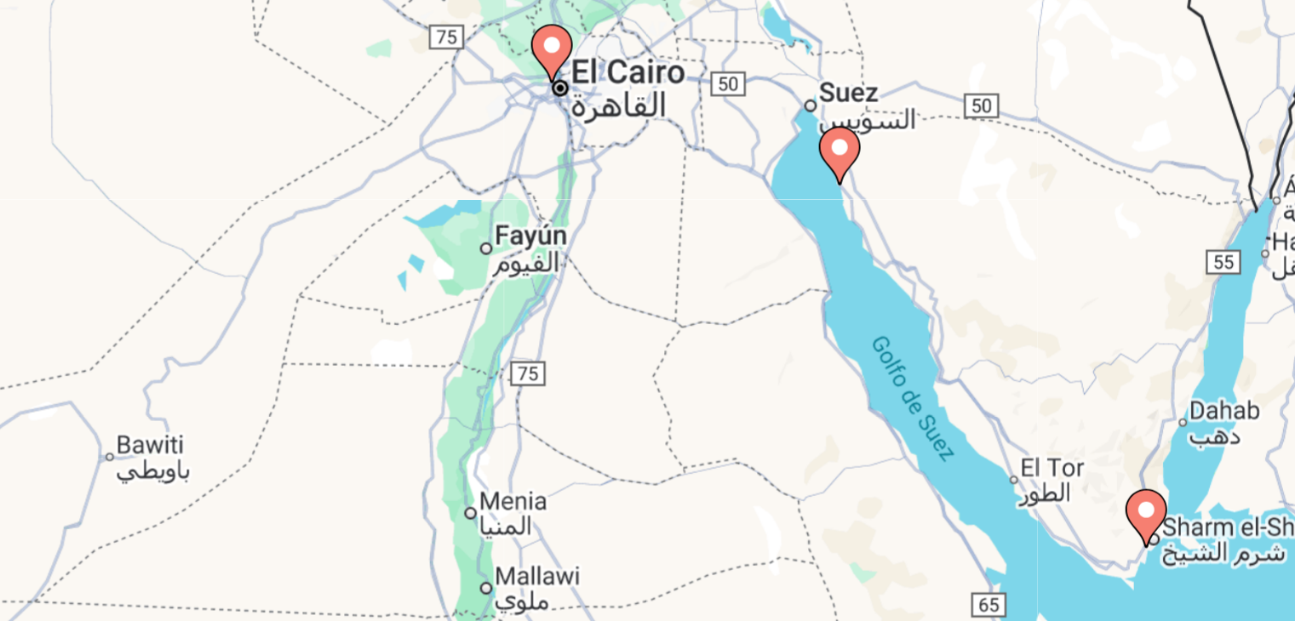
drag, startPoint x: 798, startPoint y: 345, endPoint x: 621, endPoint y: 483, distance: 224.4
click at [621, 483] on div "Para activar la función de arrastre con el teclado, pulsa Alt + Intro. Cuando h…" at bounding box center [647, 374] width 1227 height 511
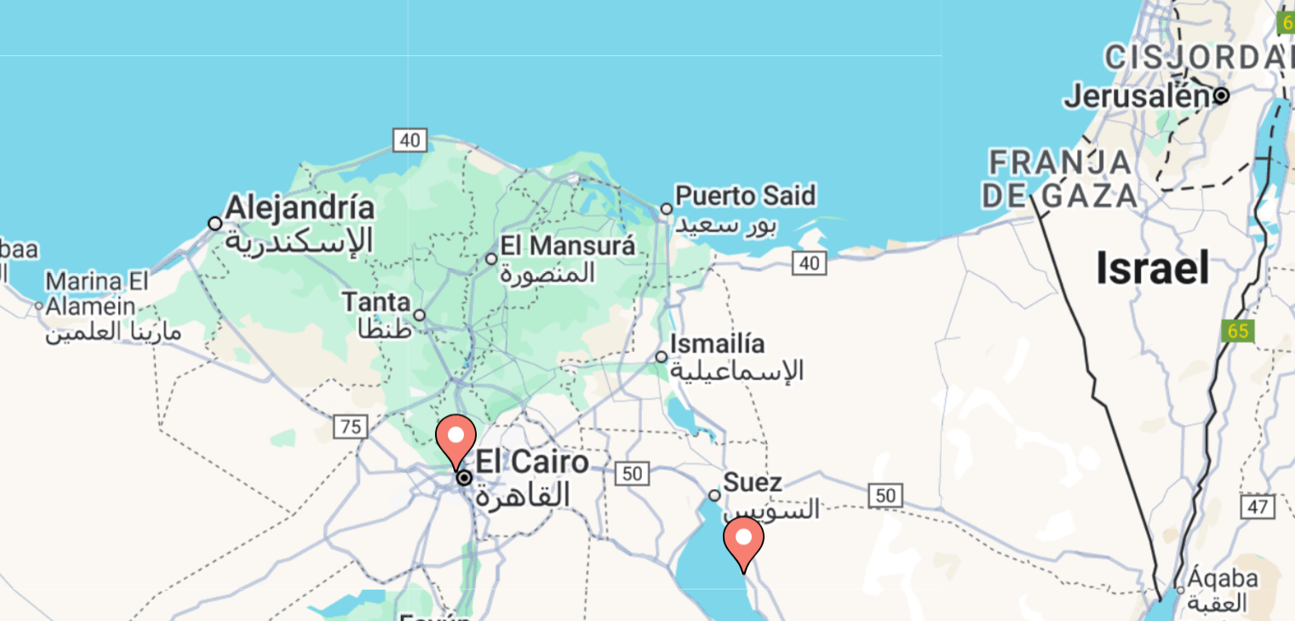
drag, startPoint x: 766, startPoint y: 381, endPoint x: 727, endPoint y: 524, distance: 148.3
click at [727, 524] on div "Para activar la función de arrastre con el teclado, pulsa Alt + Intro. Cuando h…" at bounding box center [647, 374] width 1227 height 511
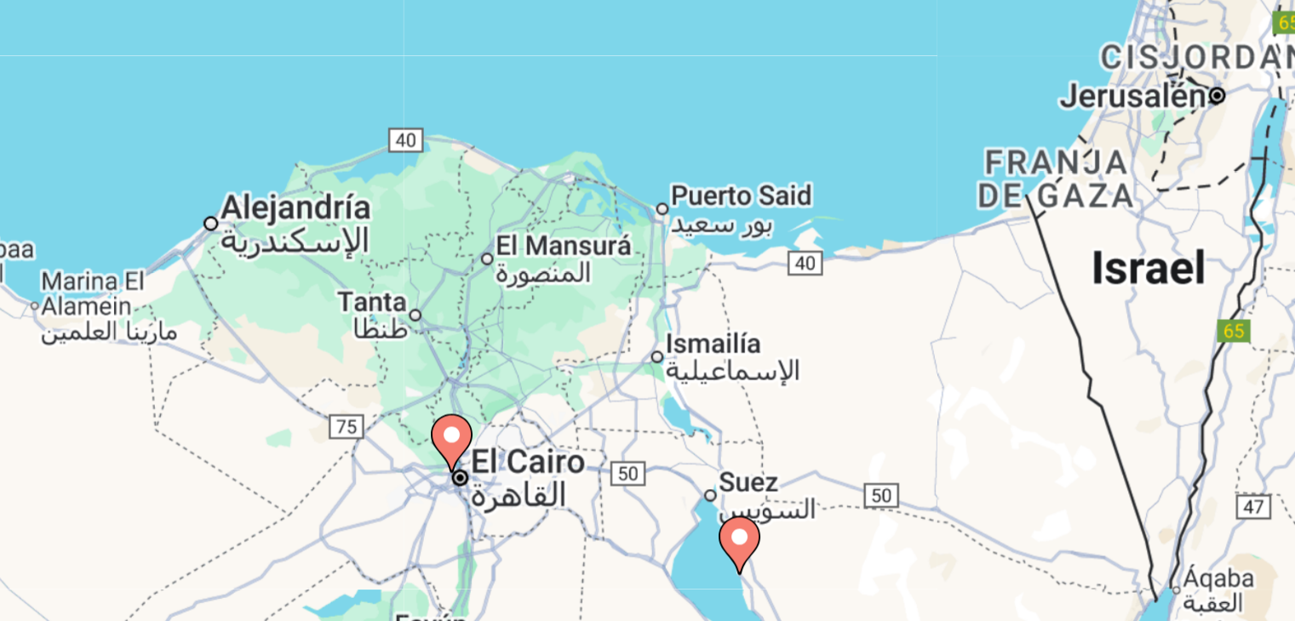
click at [835, 477] on image "Main content" at bounding box center [834, 474] width 10 height 10
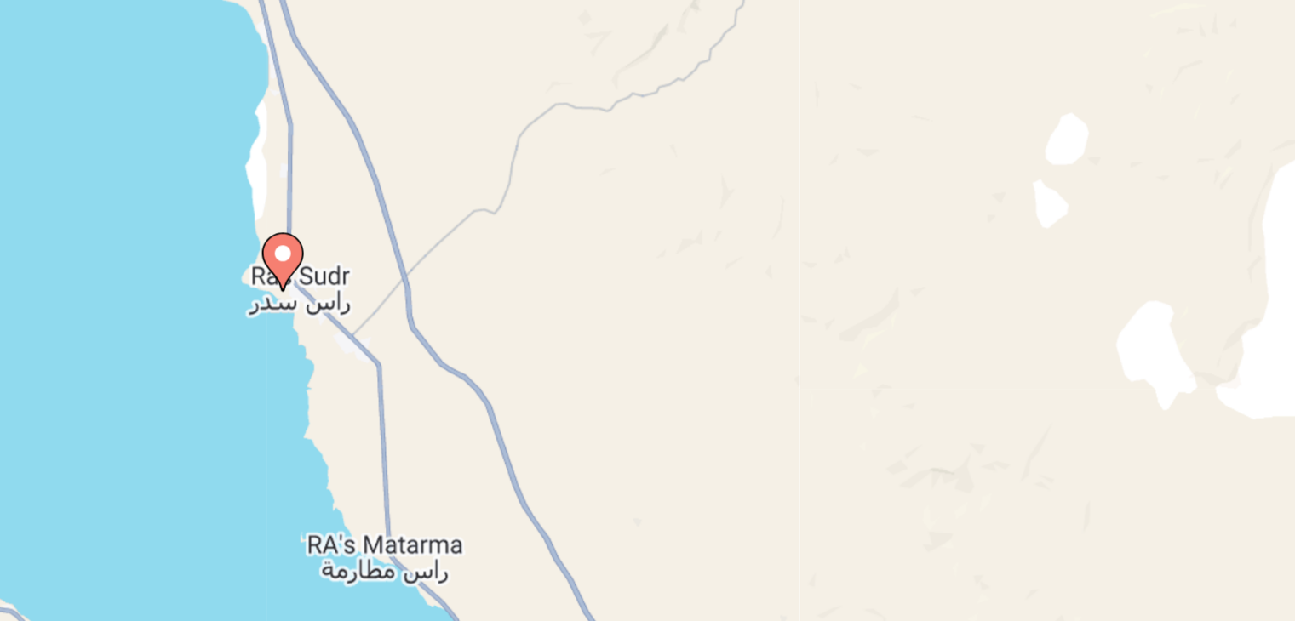
click at [649, 363] on icon "Main content" at bounding box center [646, 362] width 15 height 22
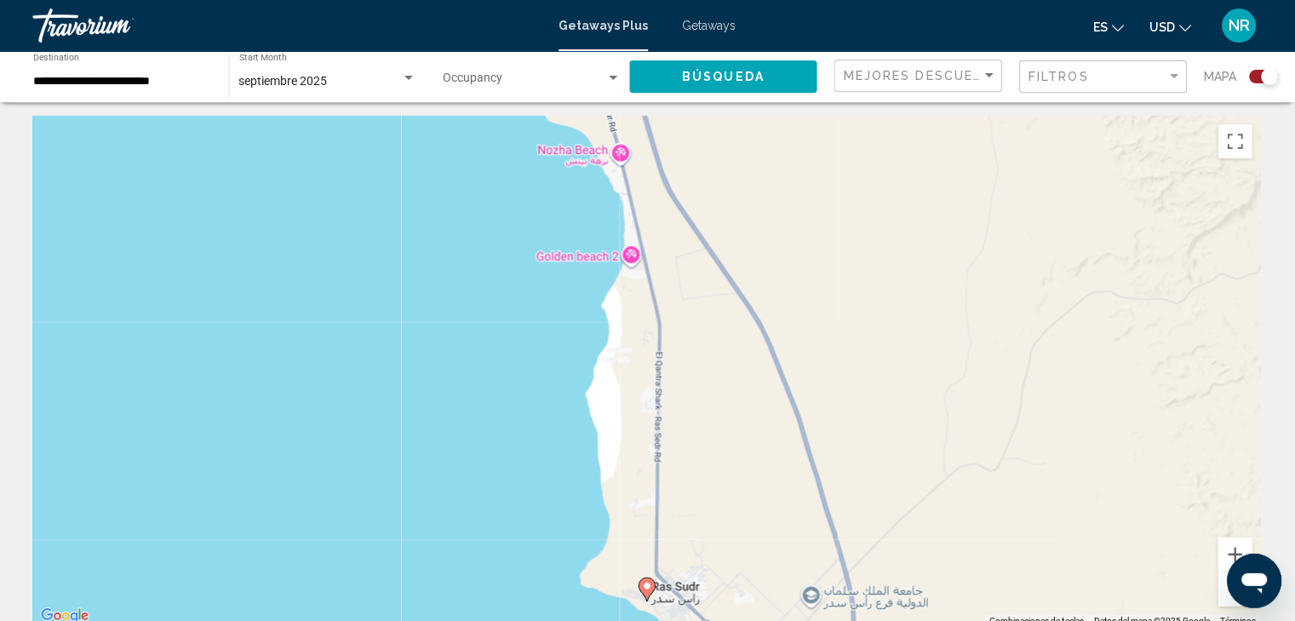
scroll to position [3, 0]
click at [650, 587] on image "Main content" at bounding box center [648, 586] width 10 height 10
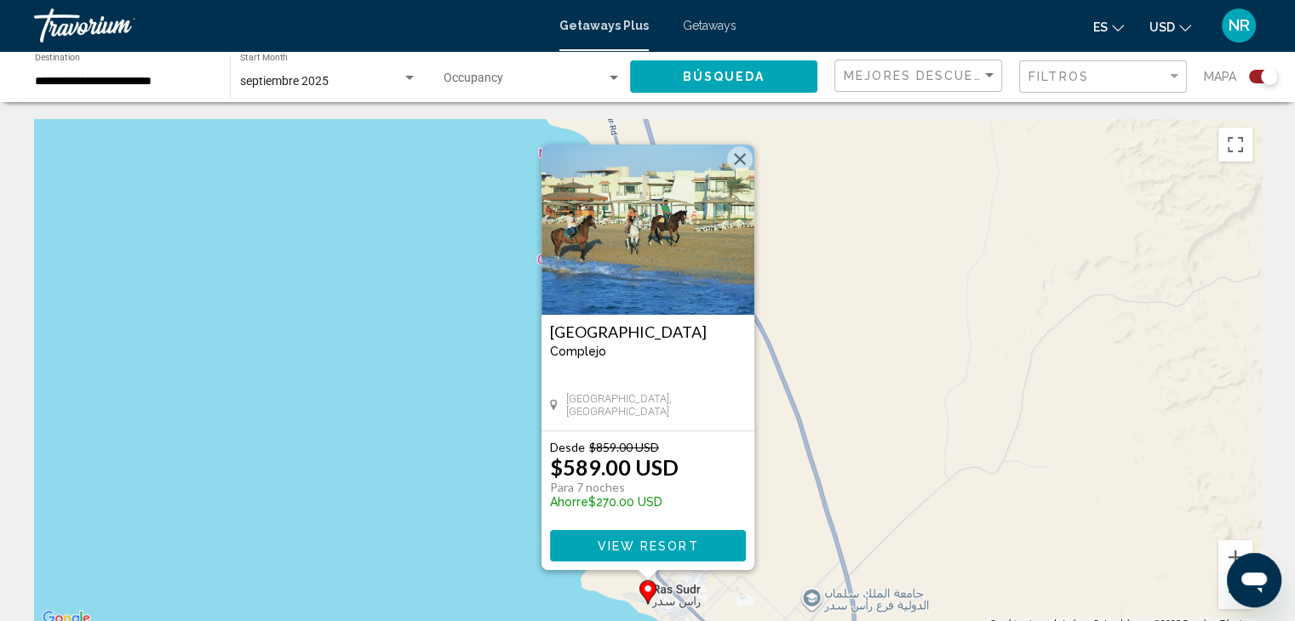
click at [740, 161] on button "Cerrar" at bounding box center [740, 159] width 26 height 26
